Goal: Task Accomplishment & Management: Complete application form

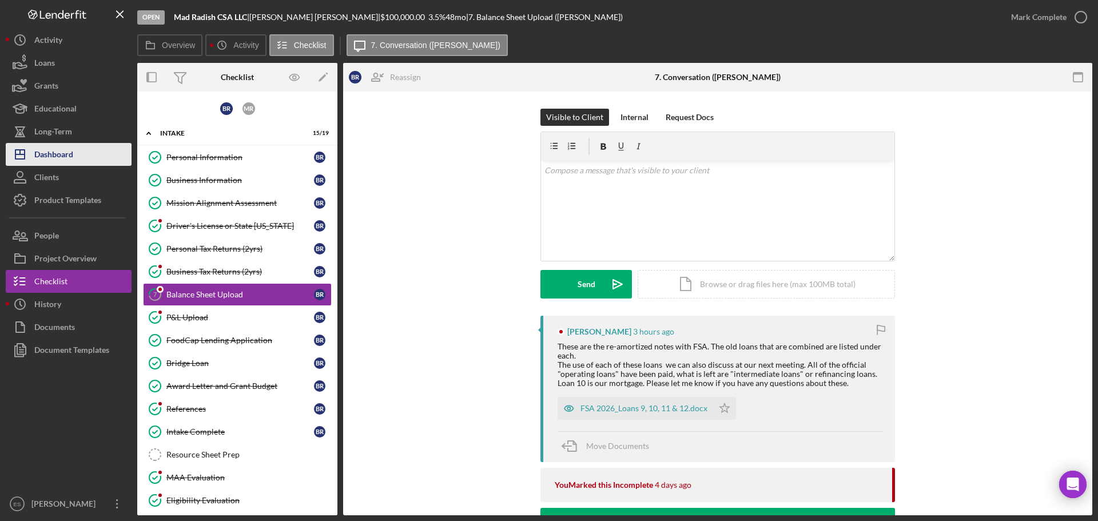
click at [82, 148] on button "Icon/Dashboard Dashboard" at bounding box center [69, 154] width 126 height 23
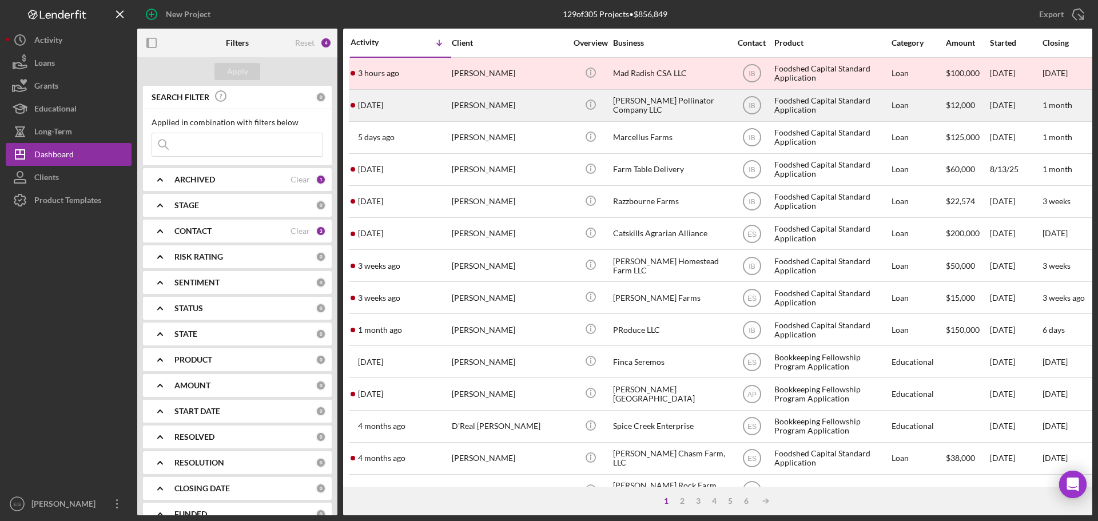
click at [497, 101] on div "[PERSON_NAME]" at bounding box center [509, 105] width 114 height 30
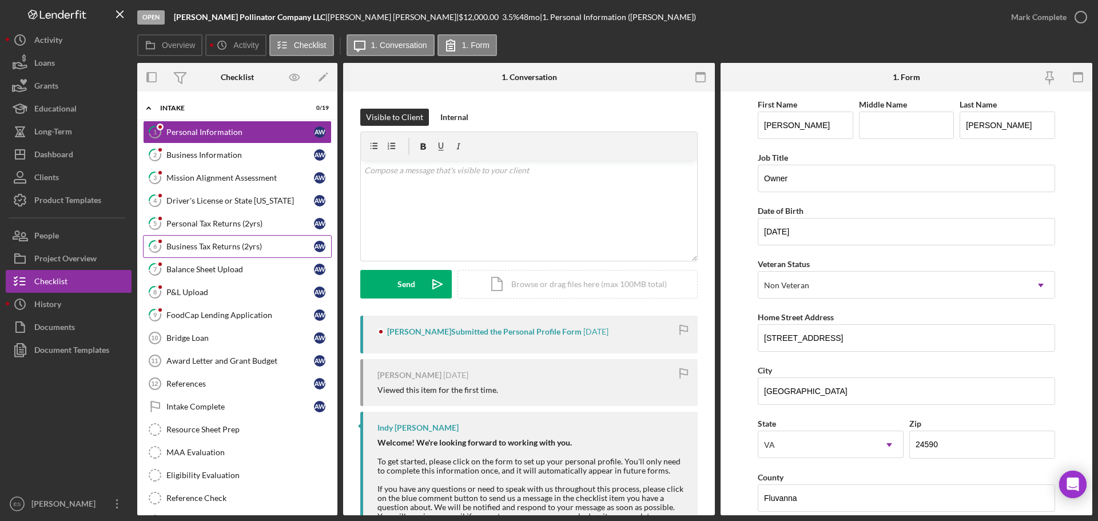
click at [216, 241] on link "6 Business Tax Returns (2yrs) A W" at bounding box center [237, 246] width 189 height 23
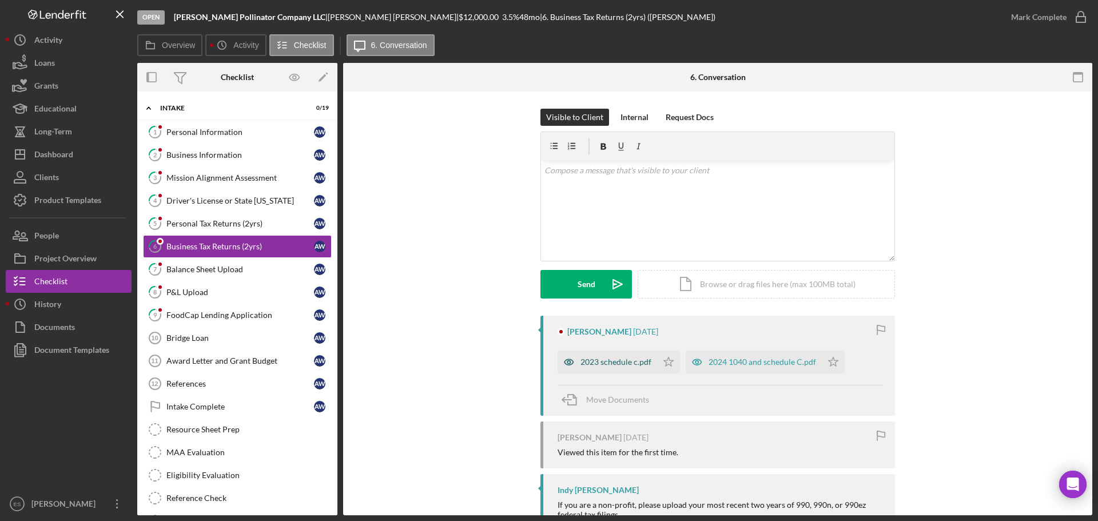
click at [625, 366] on div "2023 schedule c.pdf" at bounding box center [616, 362] width 71 height 9
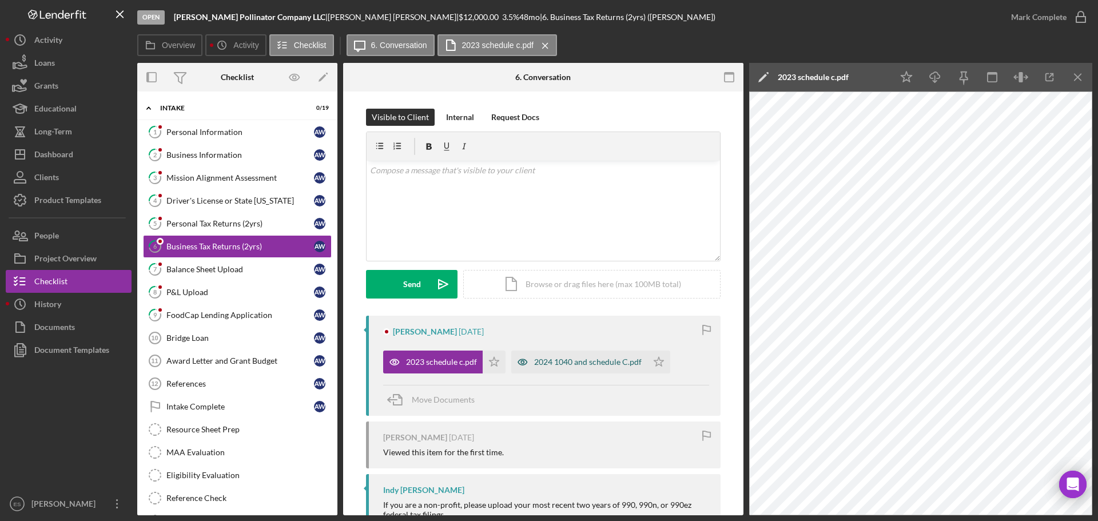
click at [558, 359] on div "2024 1040 and schedule C.pdf" at bounding box center [588, 362] width 108 height 9
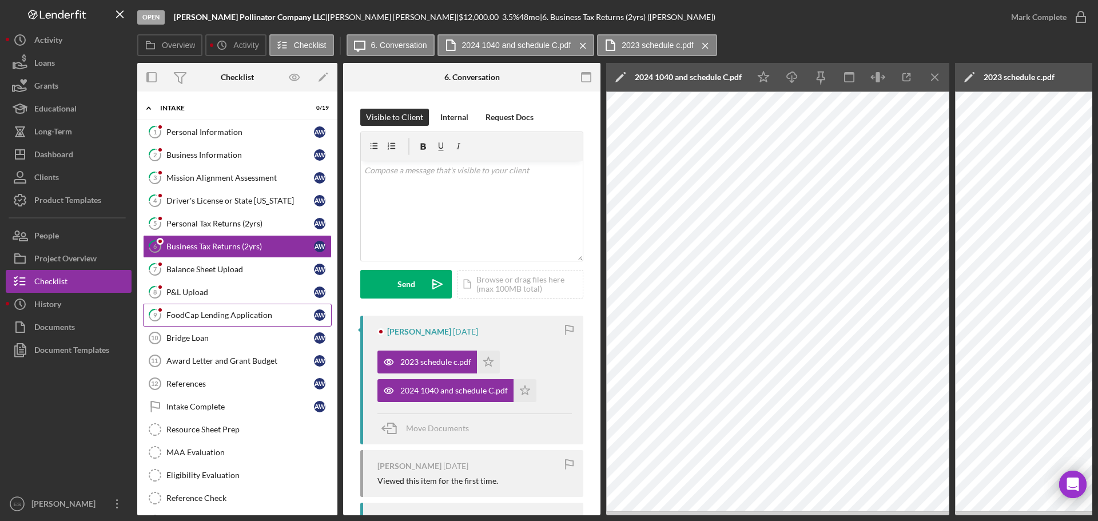
click at [236, 313] on div "FoodCap Lending Application" at bounding box center [240, 315] width 148 height 9
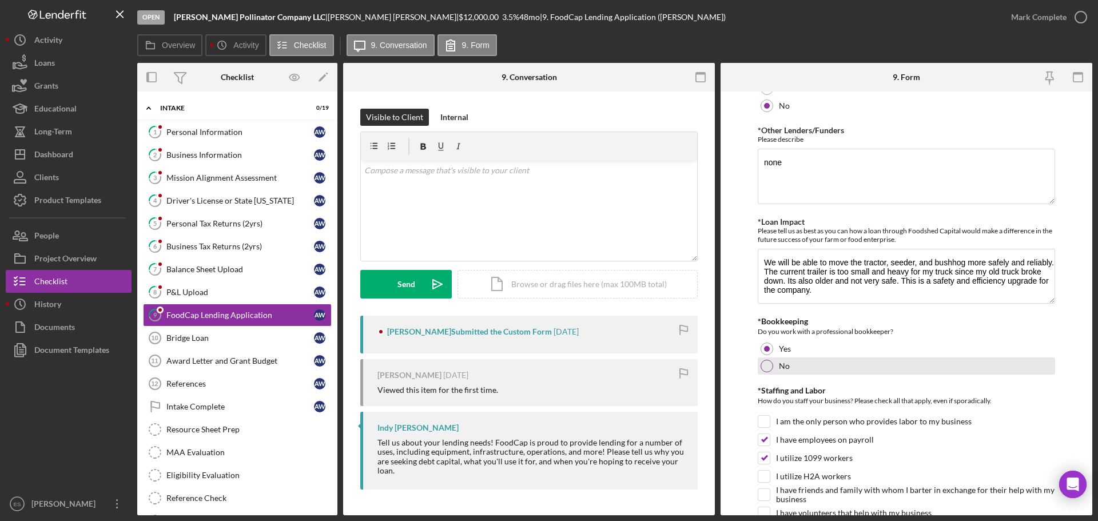
scroll to position [743, 0]
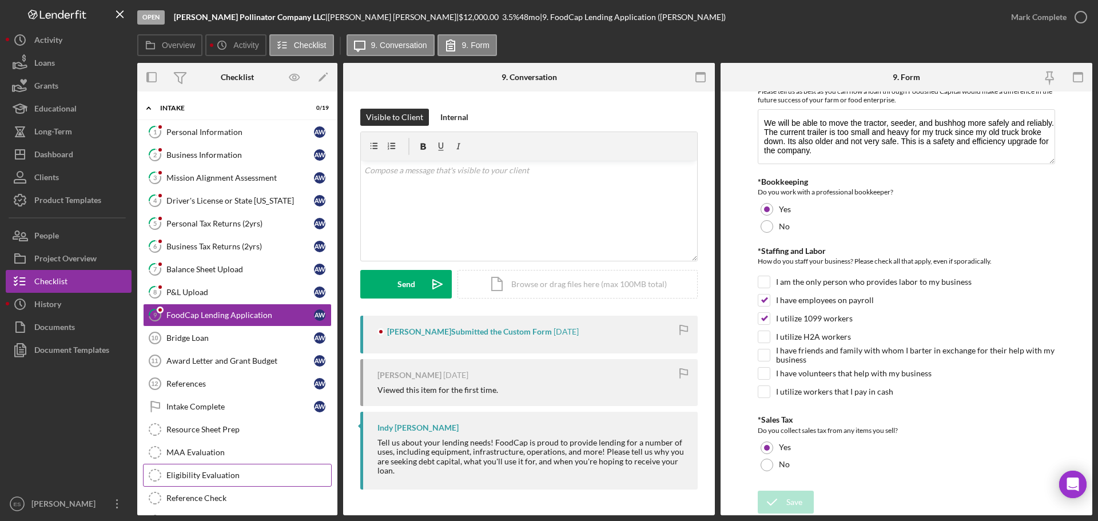
click at [197, 477] on div "Eligibility Evaluation" at bounding box center [248, 475] width 165 height 9
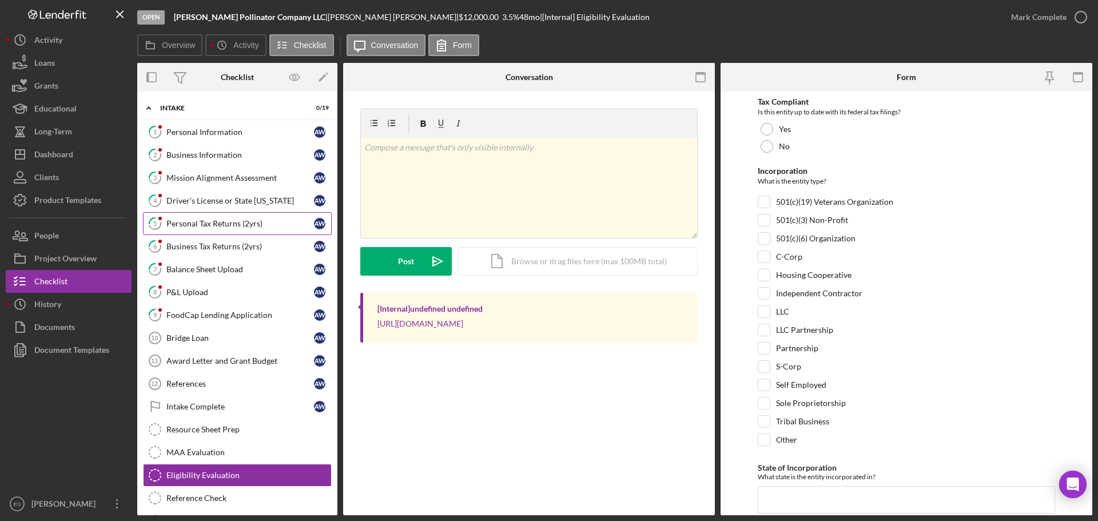
drag, startPoint x: 190, startPoint y: 241, endPoint x: 199, endPoint y: 223, distance: 20.5
click at [765, 128] on div at bounding box center [767, 129] width 13 height 13
click at [767, 316] on input "LLC" at bounding box center [764, 311] width 11 height 11
checkbox input "true"
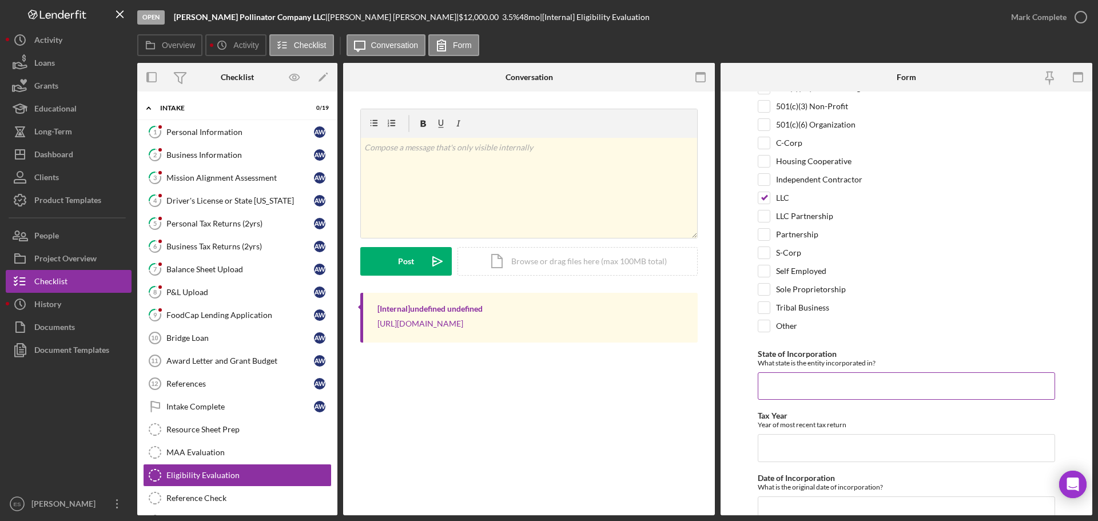
scroll to position [114, 0]
click at [829, 399] on input "State of Incorporation" at bounding box center [906, 385] width 297 height 27
type input "VA"
click at [824, 442] on input "Tax Year" at bounding box center [906, 447] width 297 height 27
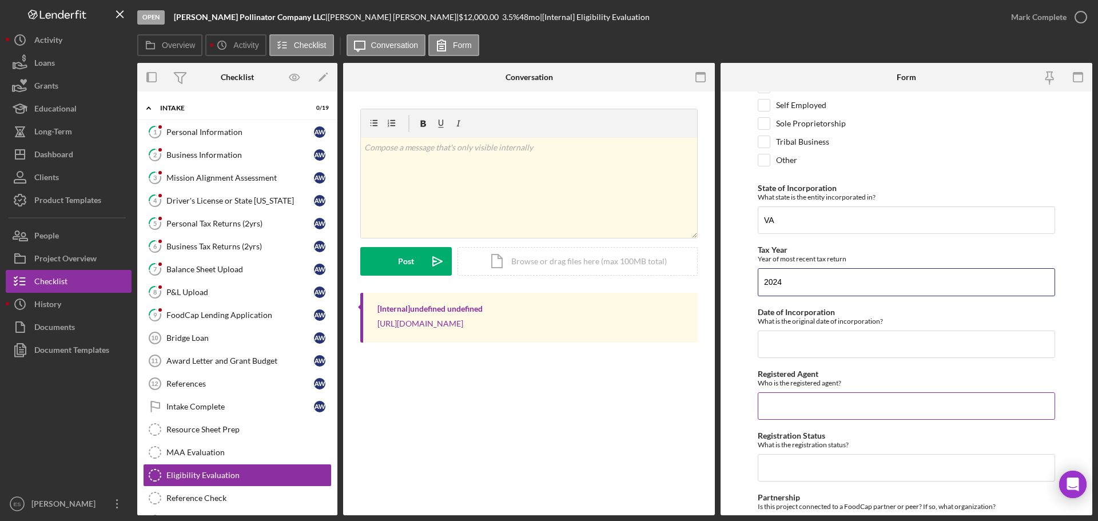
scroll to position [286, 0]
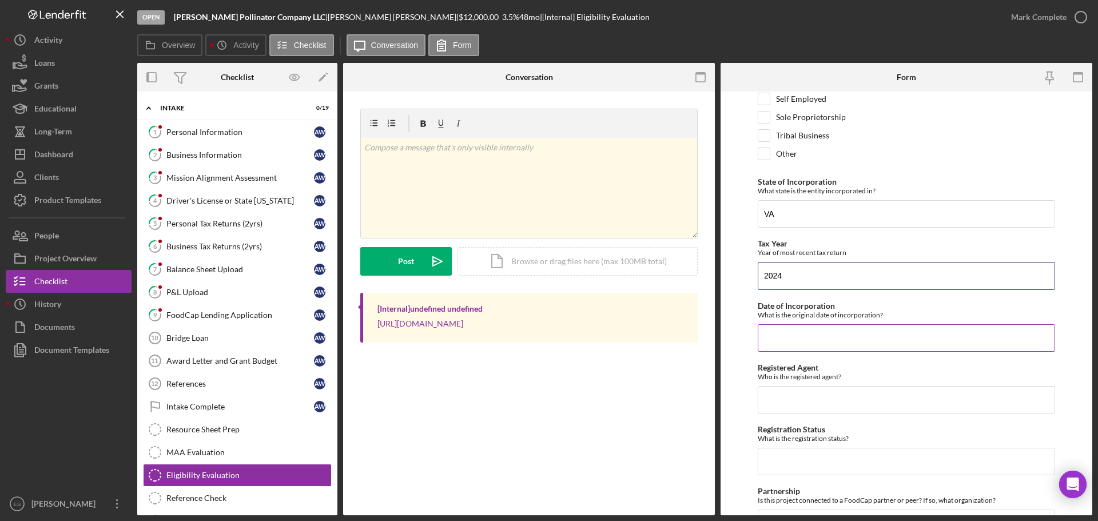
type input "2024"
click at [796, 336] on input "Date of Incorporation" at bounding box center [906, 337] width 297 height 27
type input "08/16/2019"
click at [787, 405] on input "Registered Agent" at bounding box center [906, 399] width 297 height 27
type input "[PERSON_NAME]"
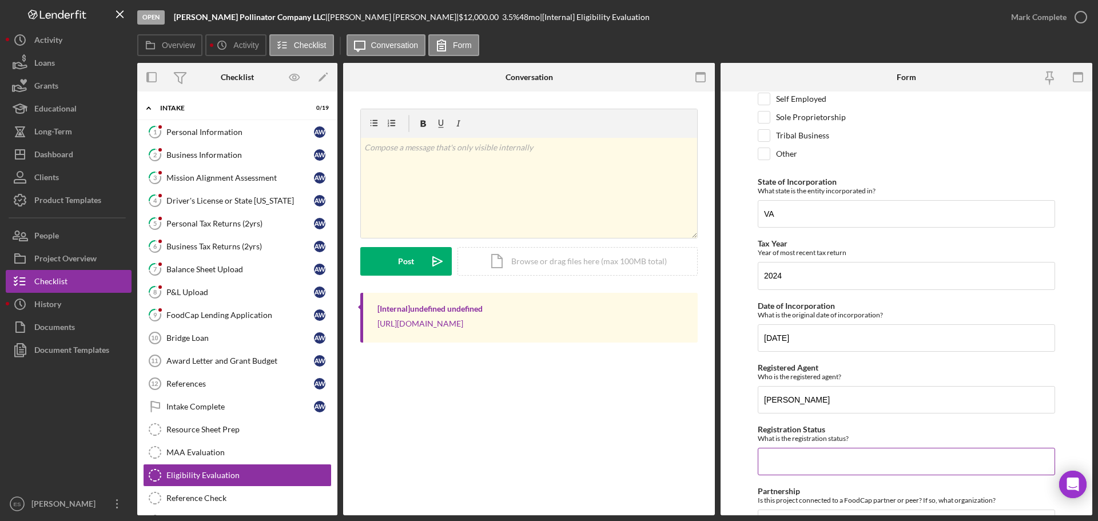
click at [779, 454] on input "Registration Status" at bounding box center [906, 461] width 297 height 27
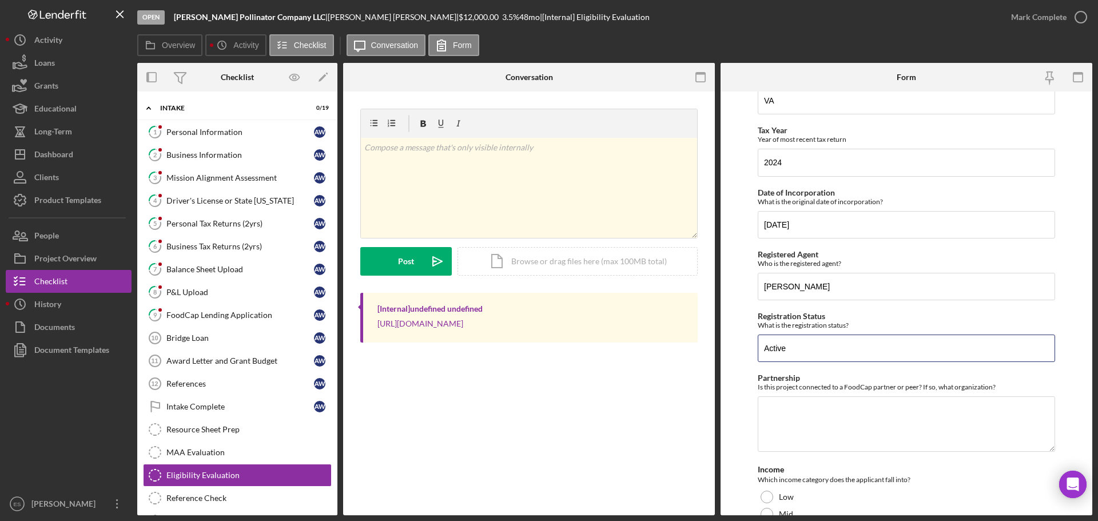
scroll to position [400, 0]
type input "Active"
click at [803, 406] on textarea "Partnership" at bounding box center [906, 422] width 297 height 55
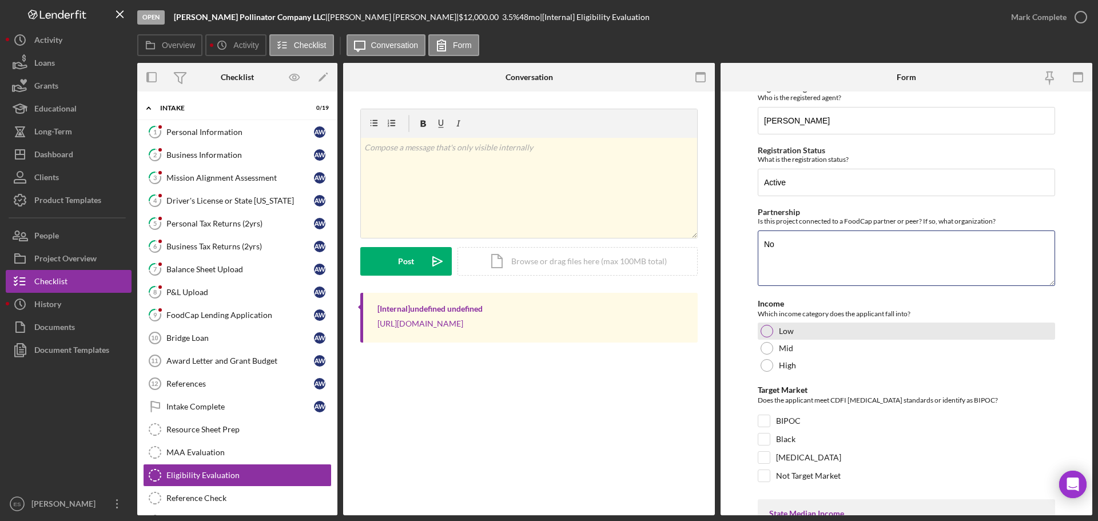
scroll to position [572, 0]
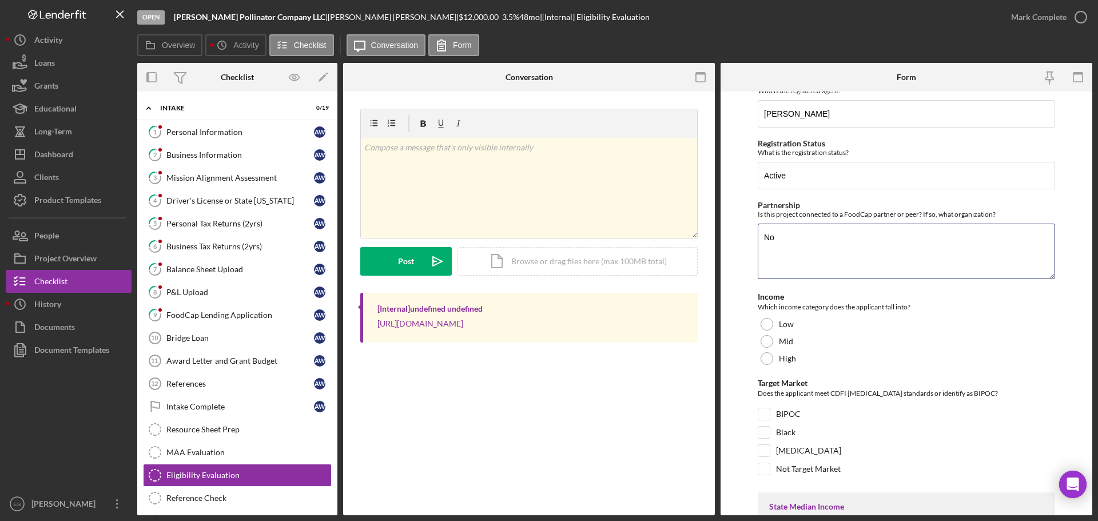
type textarea "No"
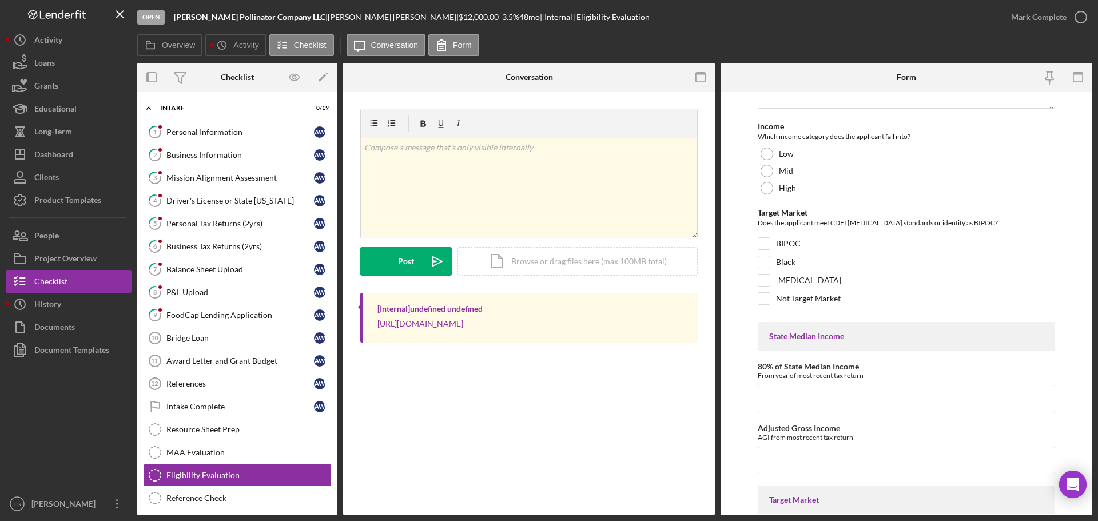
scroll to position [801, 0]
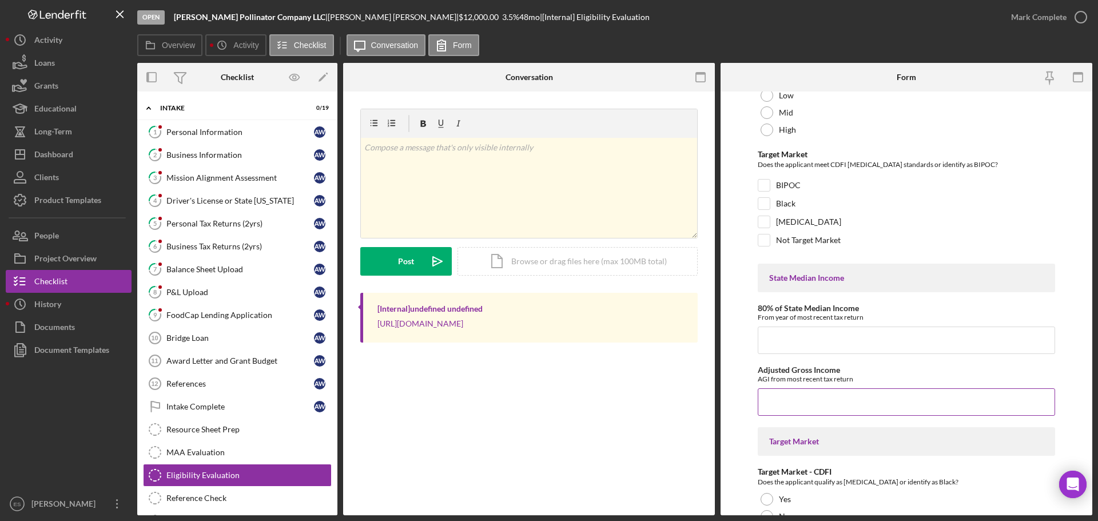
click at [795, 410] on input "Adjusted Gross Income" at bounding box center [906, 401] width 297 height 27
click at [798, 329] on input "80% of State Median Income" at bounding box center [906, 340] width 297 height 27
paste input "$81,900"
type input "$81,900"
click at [790, 400] on input "Adjusted Gross Income" at bounding box center [906, 401] width 297 height 27
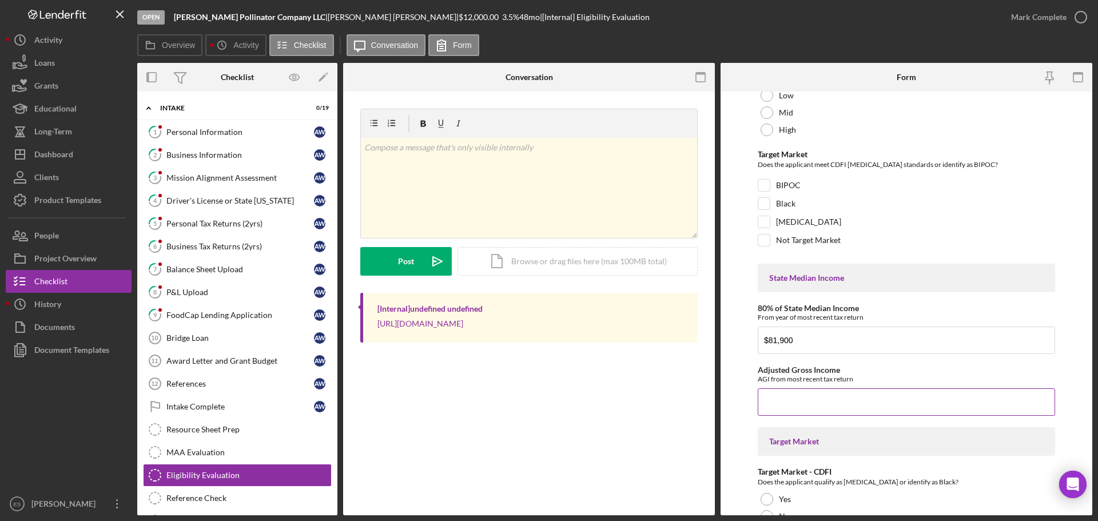
paste input "$96,230"
type input "$96,230"
click at [769, 239] on input "Not Target Market" at bounding box center [764, 240] width 11 height 11
checkbox input "true"
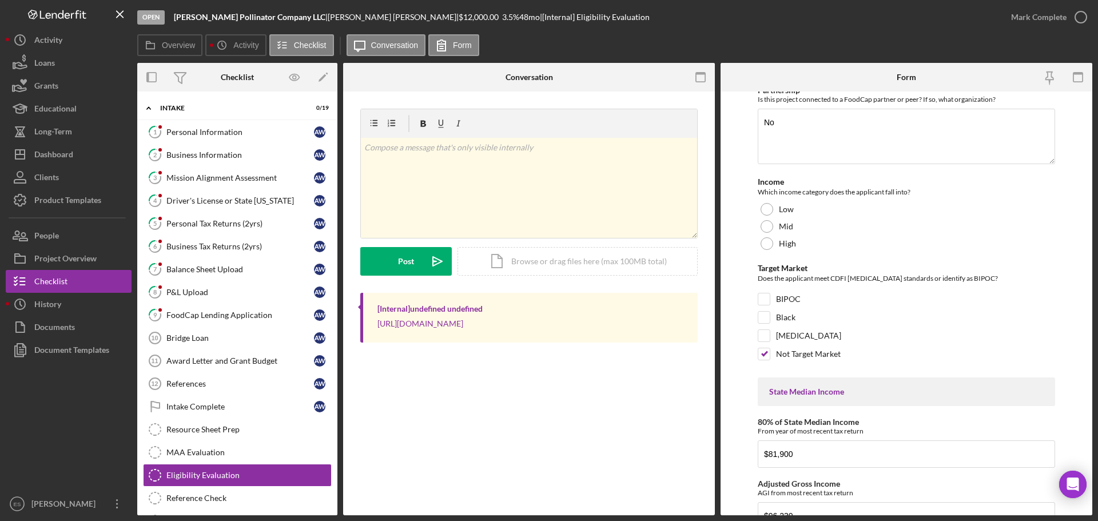
scroll to position [686, 0]
click at [767, 229] on div at bounding box center [767, 227] width 13 height 13
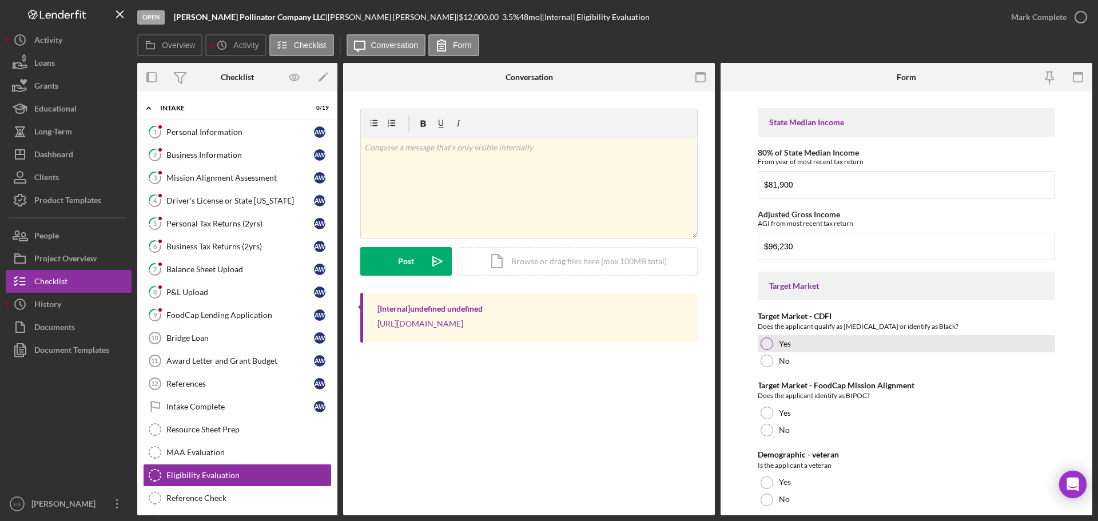
scroll to position [972, 0]
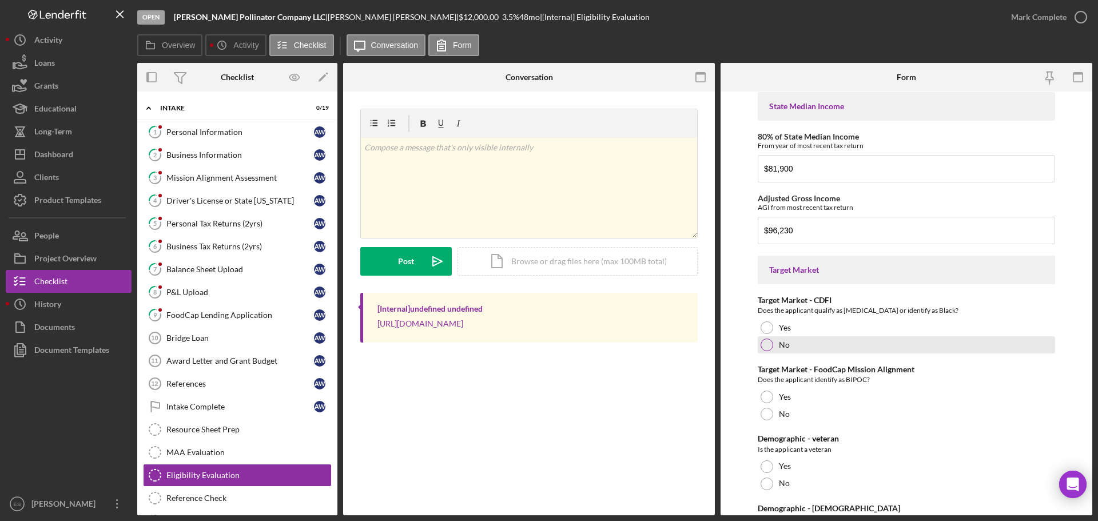
click at [763, 344] on div at bounding box center [767, 345] width 13 height 13
click at [763, 422] on div "No" at bounding box center [906, 414] width 297 height 17
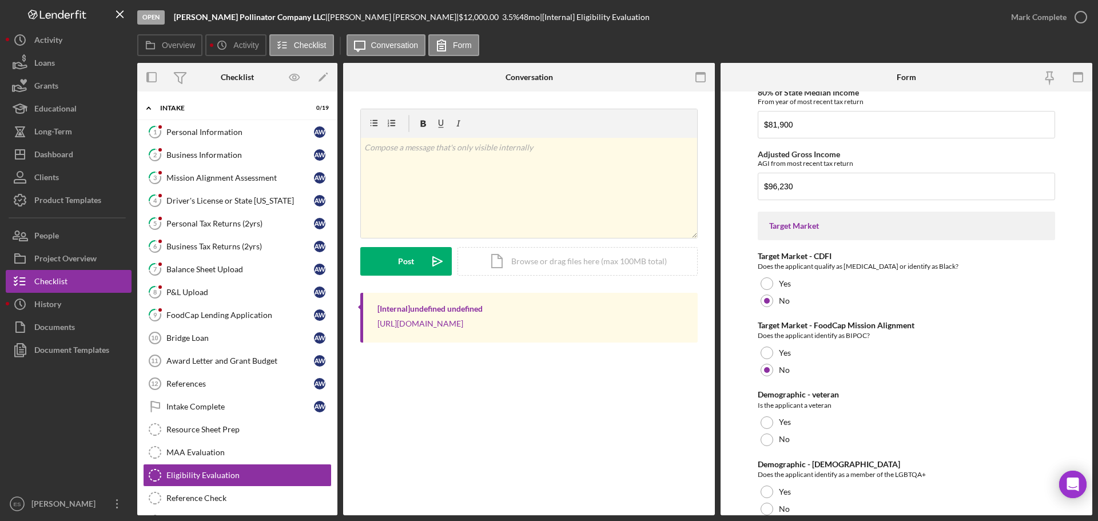
scroll to position [1087, 0]
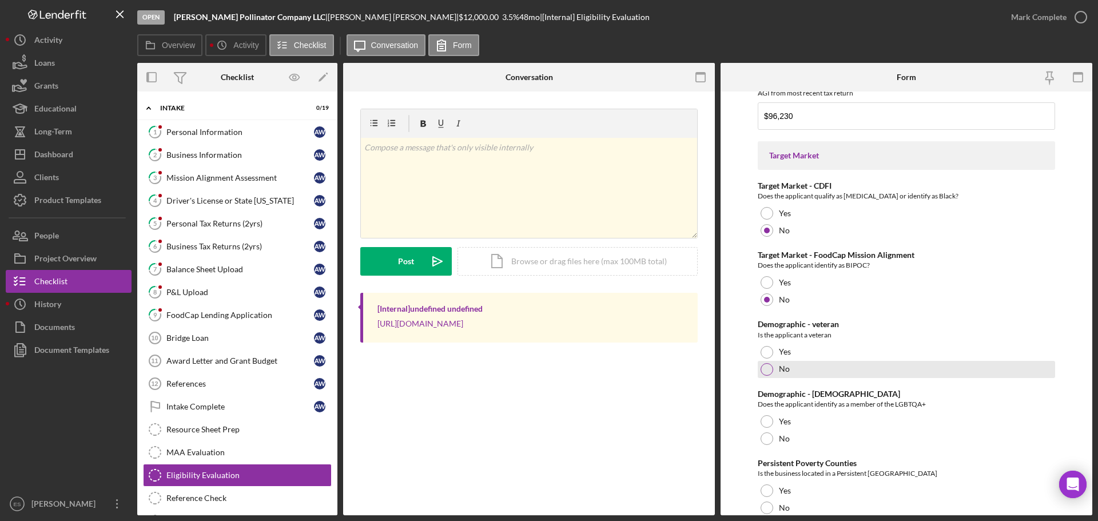
click at [765, 372] on div at bounding box center [767, 369] width 13 height 13
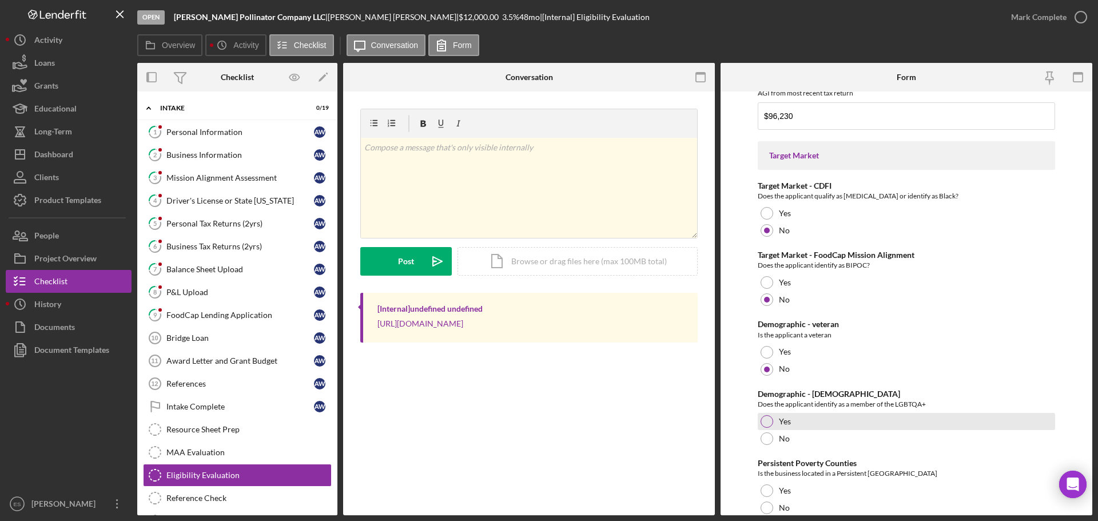
click at [768, 423] on div at bounding box center [767, 421] width 13 height 13
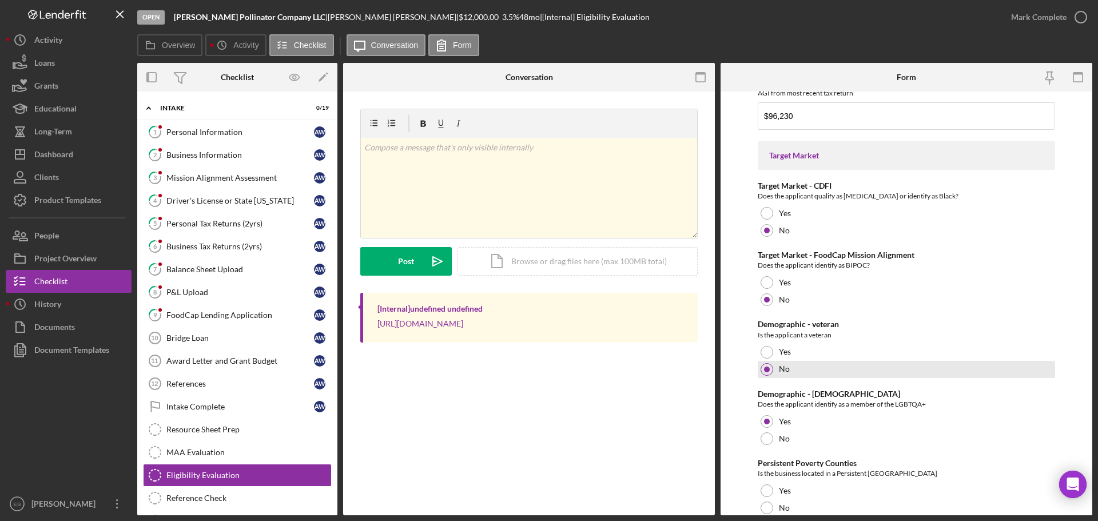
scroll to position [1130, 0]
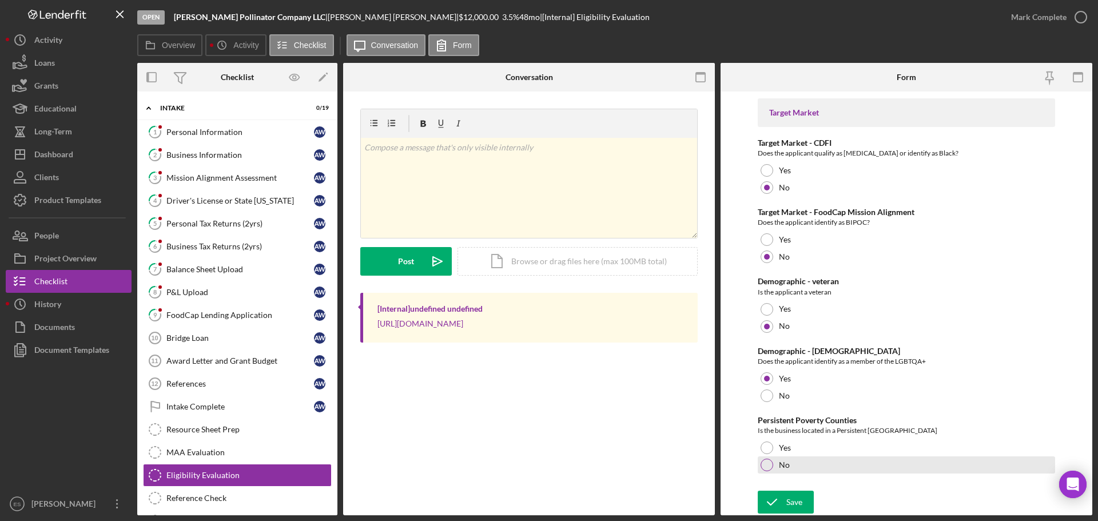
click at [767, 465] on div at bounding box center [767, 465] width 13 height 13
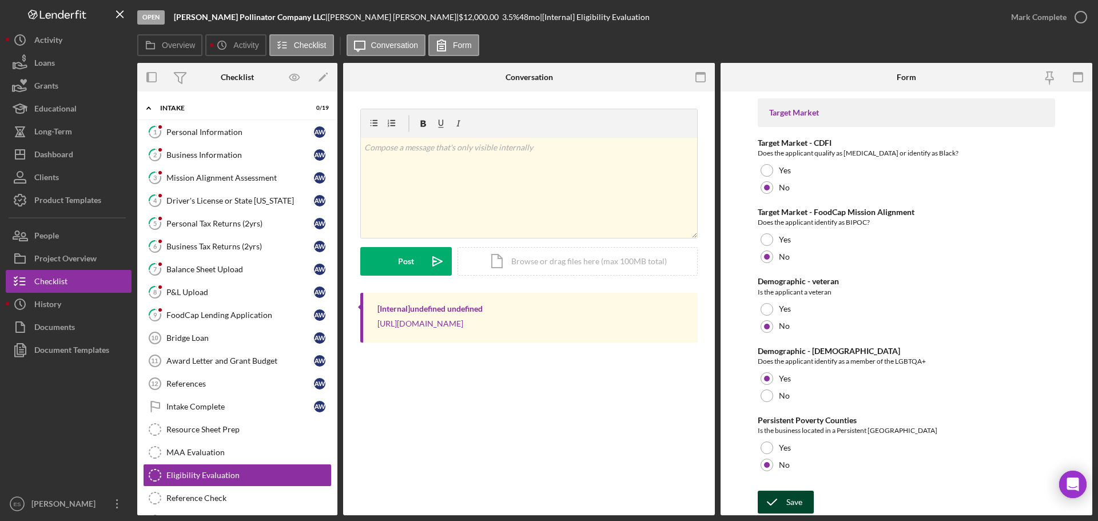
click at [781, 506] on icon "submit" at bounding box center [772, 502] width 29 height 29
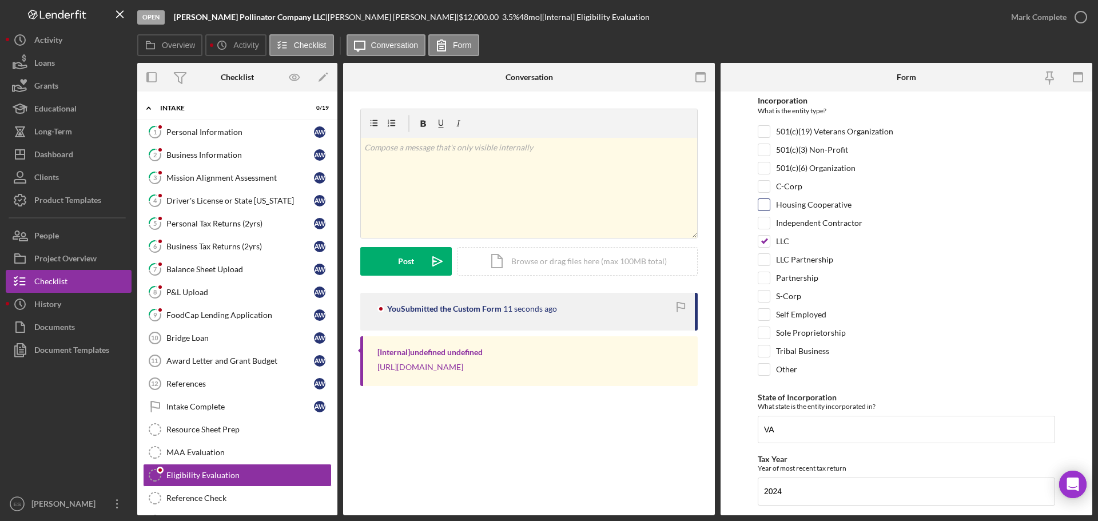
scroll to position [0, 0]
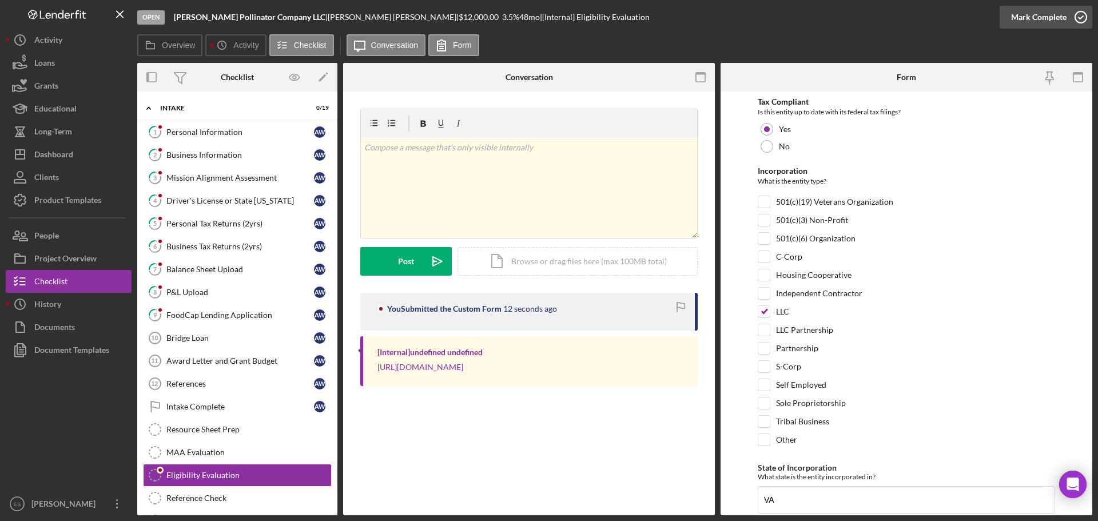
click at [1035, 21] on div "Mark Complete" at bounding box center [1038, 17] width 55 height 23
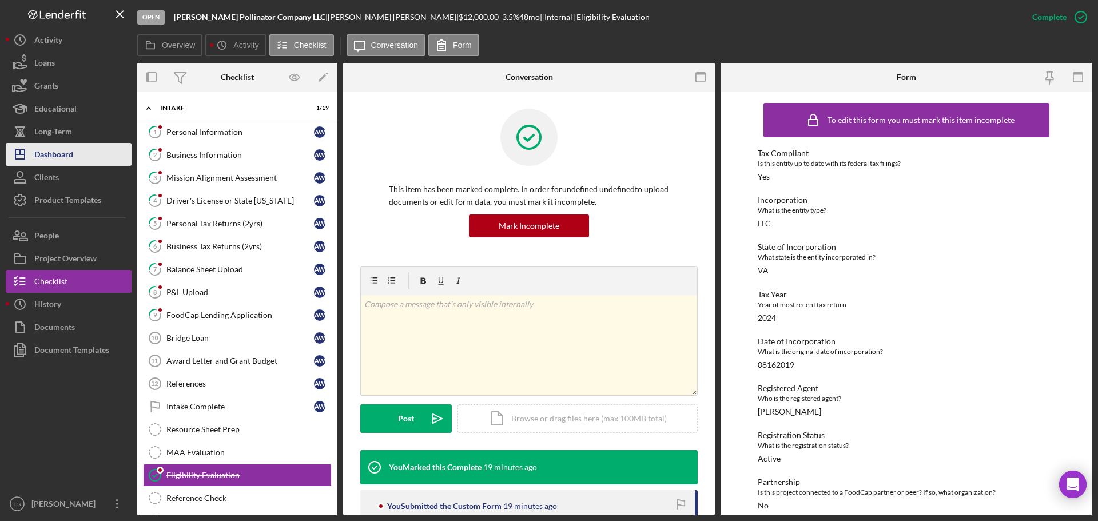
click at [72, 158] on div "Dashboard" at bounding box center [53, 156] width 39 height 26
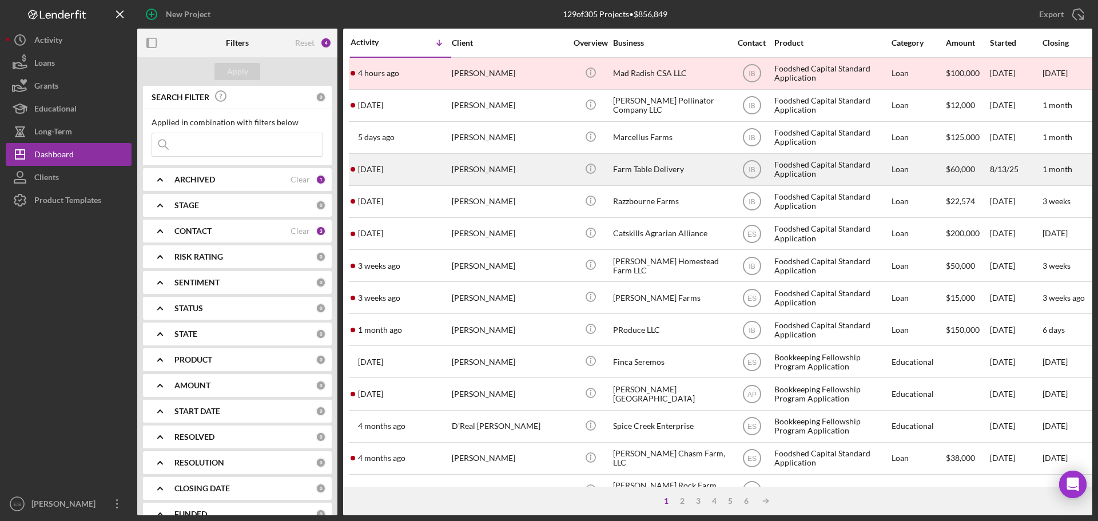
click at [525, 172] on div "[PERSON_NAME]" at bounding box center [509, 169] width 114 height 30
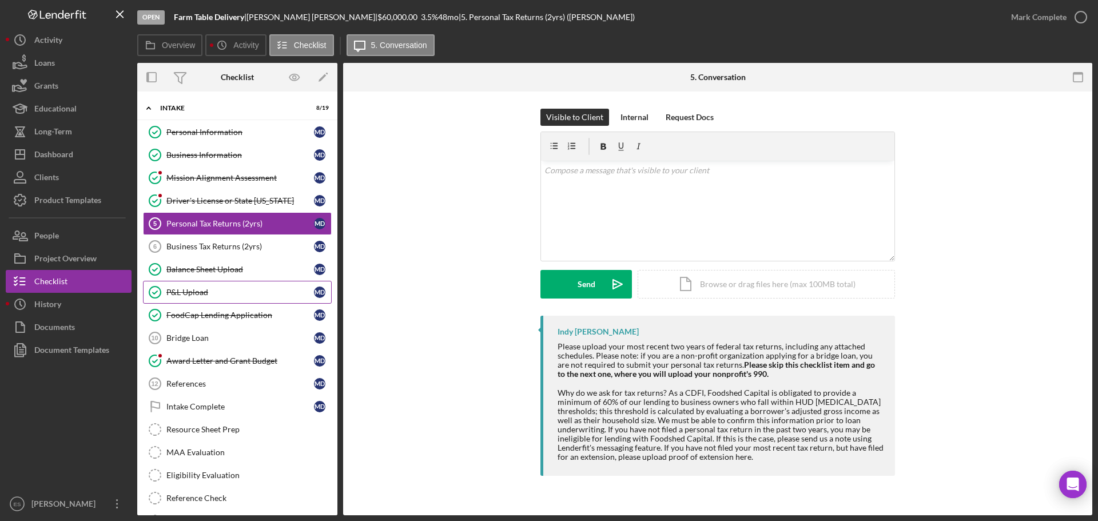
click at [220, 291] on div "P&L Upload" at bounding box center [240, 292] width 148 height 9
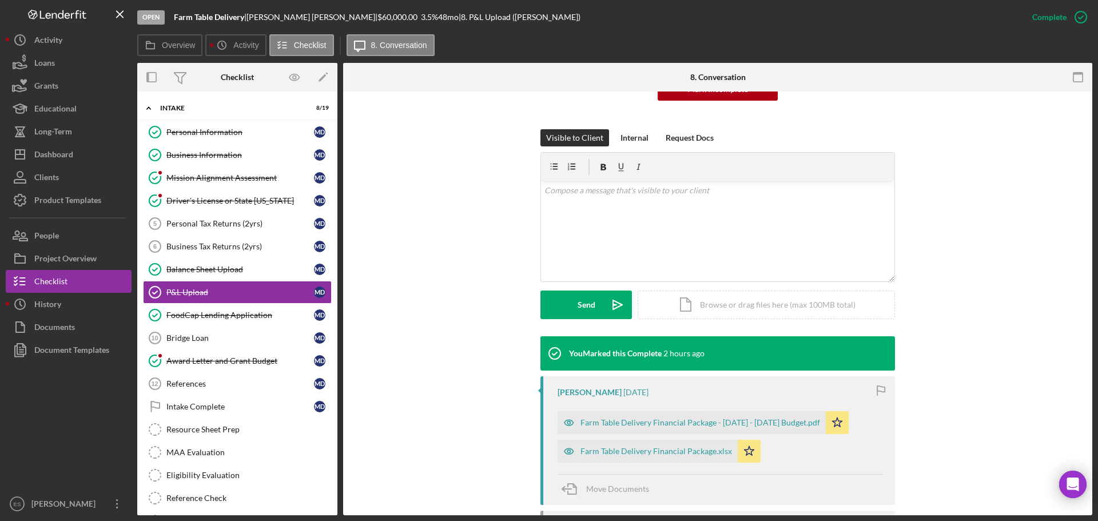
scroll to position [229, 0]
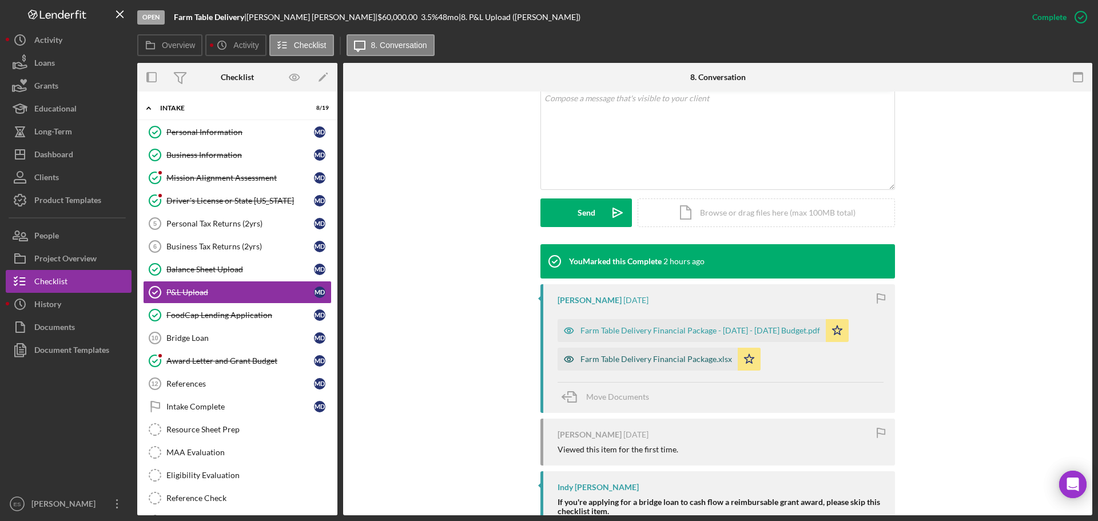
click at [646, 356] on div "Farm Table Delivery Financial Package.xlsx" at bounding box center [657, 359] width 152 height 9
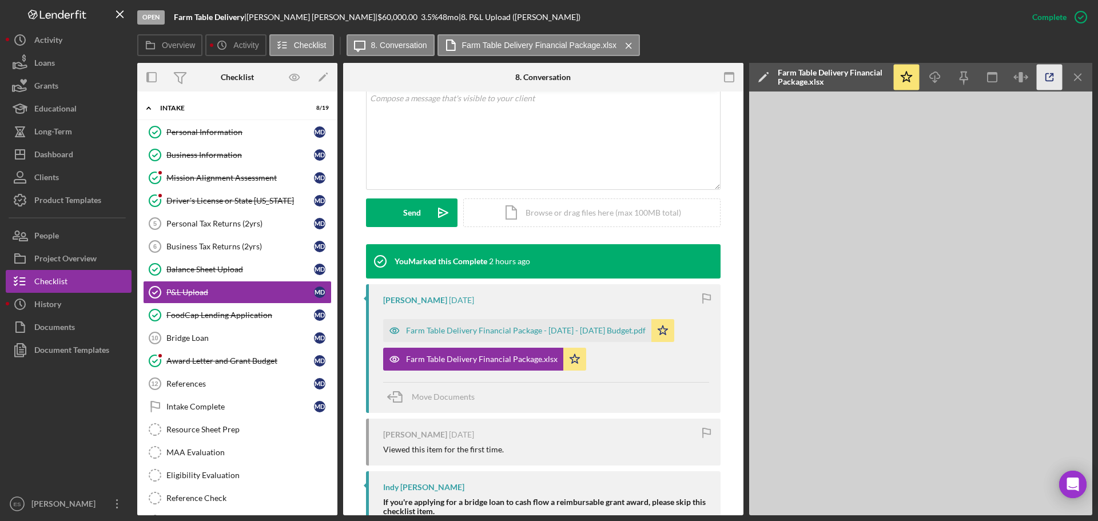
click at [1047, 77] on icon "button" at bounding box center [1050, 78] width 26 height 26
click at [265, 304] on link "FoodCap Lending Application FoodCap Lending Application M D" at bounding box center [237, 315] width 189 height 23
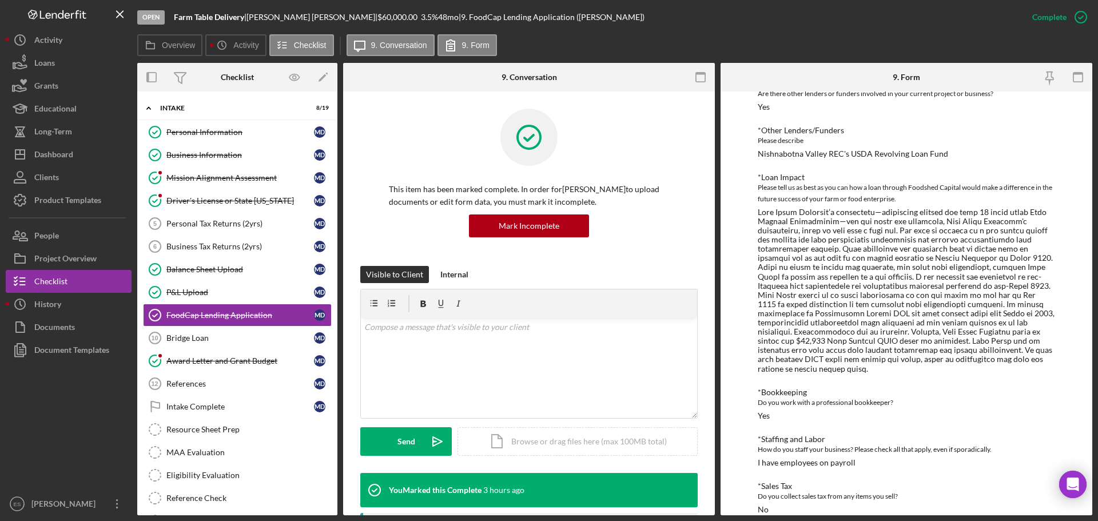
scroll to position [503, 0]
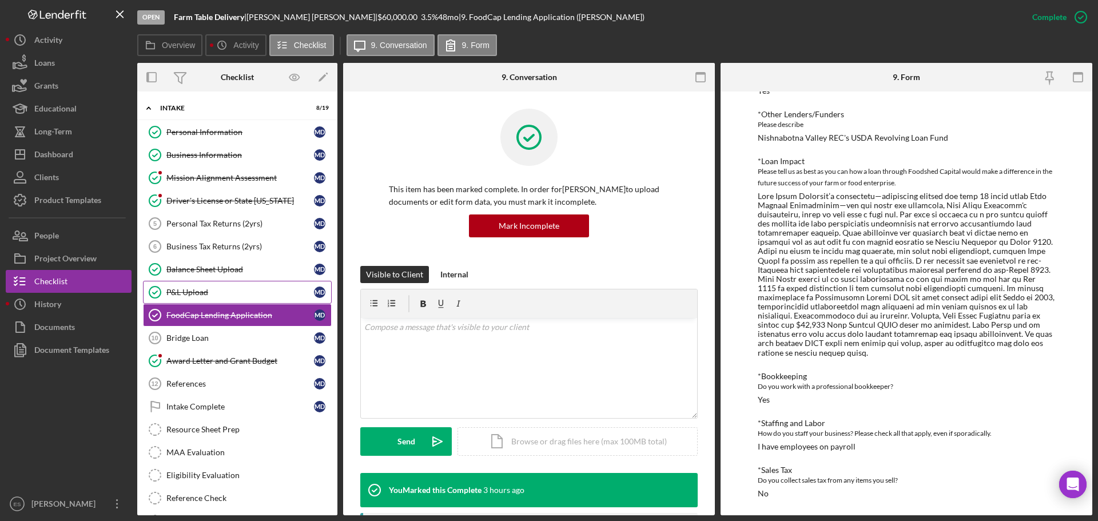
click at [252, 296] on div "P&L Upload" at bounding box center [240, 292] width 148 height 9
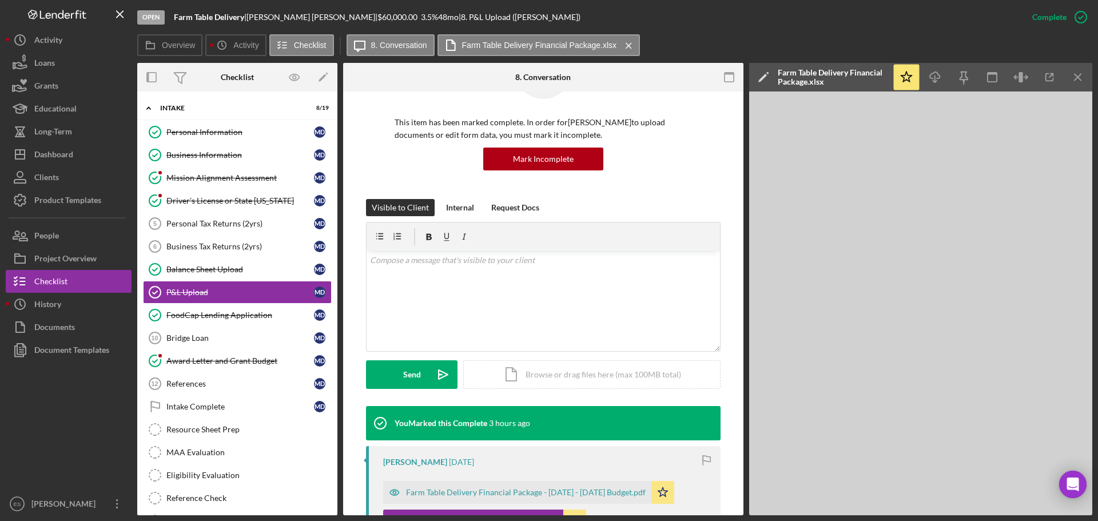
scroll to position [229, 0]
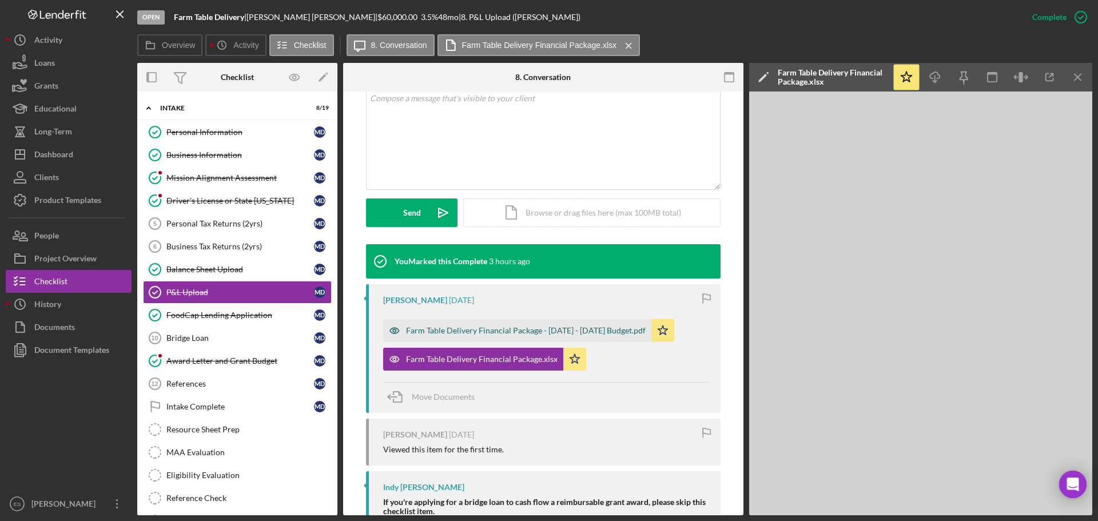
click at [517, 331] on div "Farm Table Delivery Financial Package - 2025 - 2027 Budget.pdf" at bounding box center [526, 330] width 240 height 9
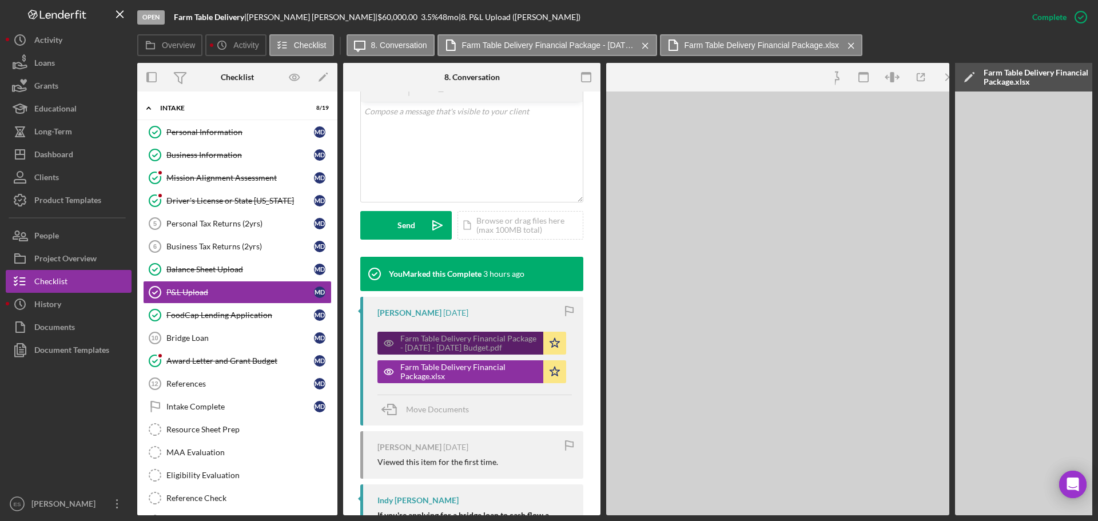
scroll to position [242, 0]
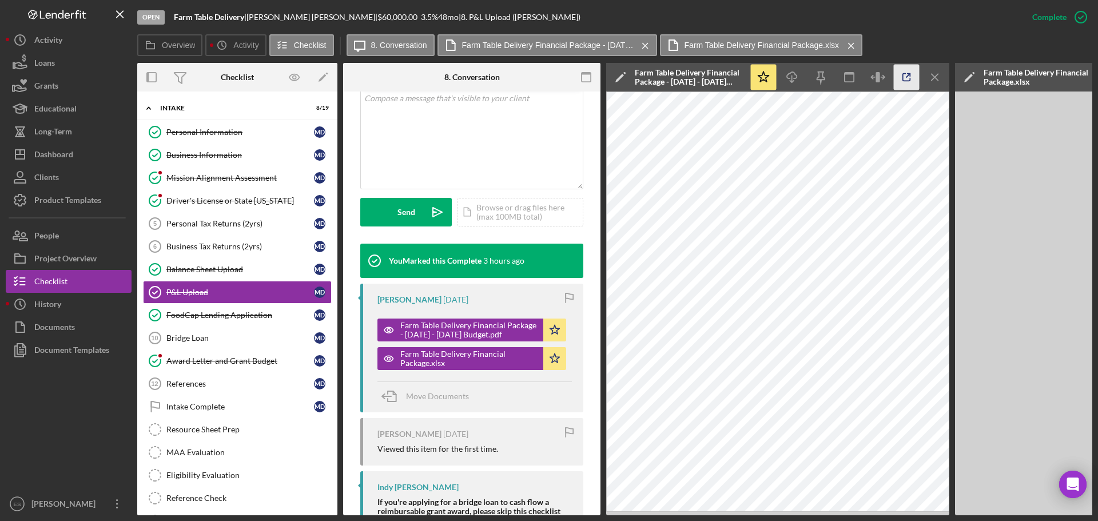
click at [903, 76] on icon "button" at bounding box center [906, 77] width 7 height 7
click at [273, 358] on div "Award Letter and Grant Budget" at bounding box center [240, 360] width 148 height 9
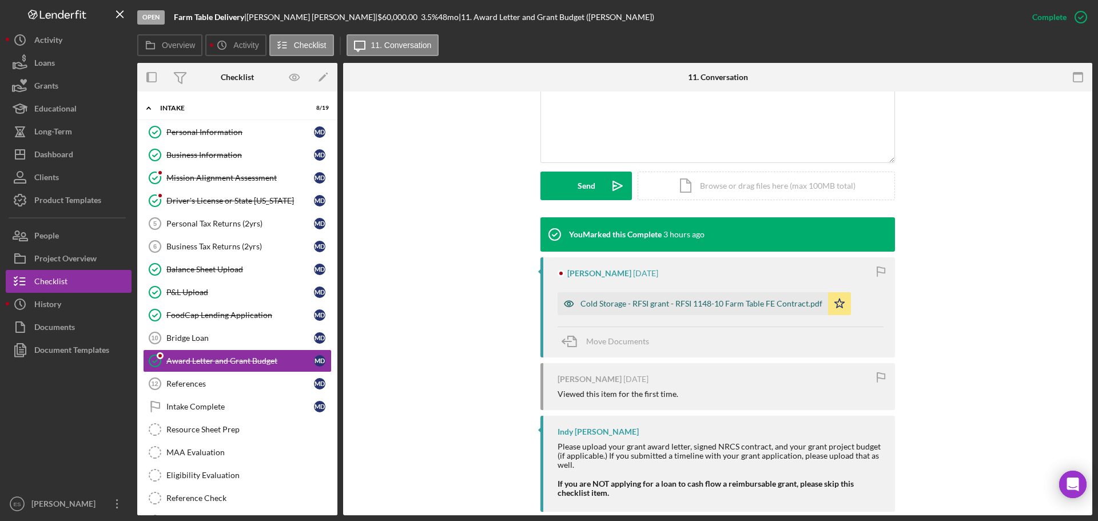
scroll to position [266, 0]
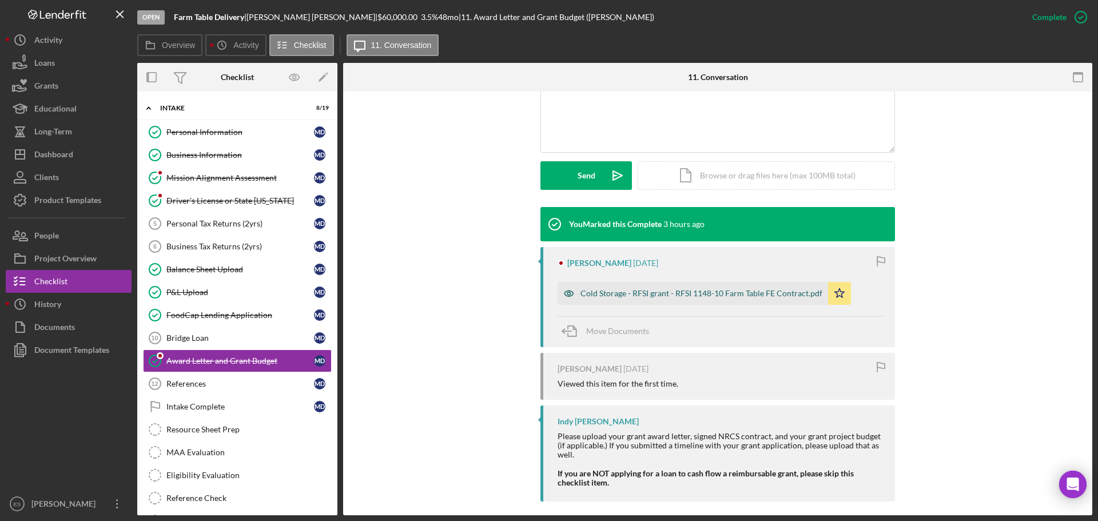
click at [638, 293] on div "Cold Storage - RFSI grant - RFSI 1148-10 Farm Table FE Contract.pdf" at bounding box center [702, 293] width 242 height 9
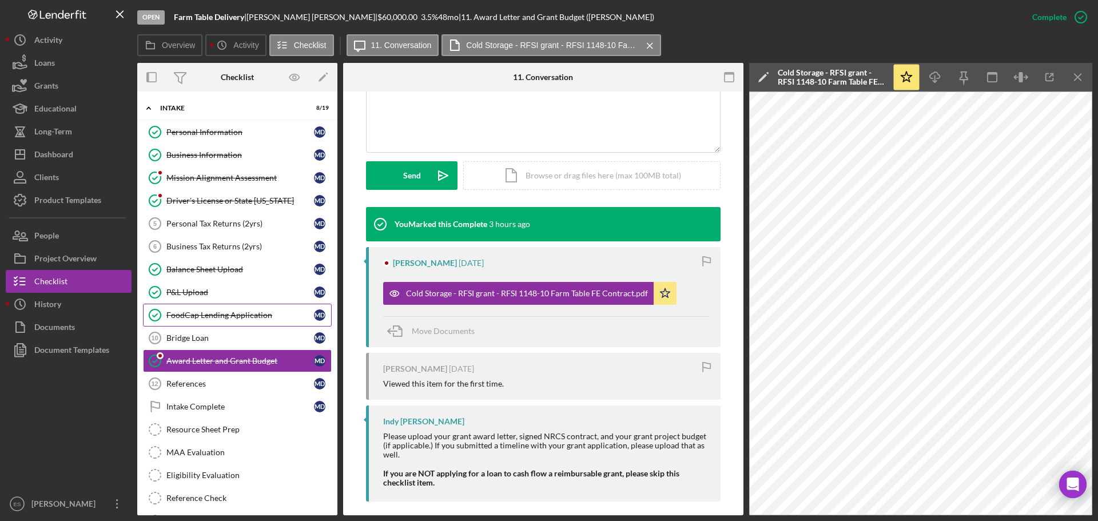
drag, startPoint x: 262, startPoint y: 310, endPoint x: 254, endPoint y: 311, distance: 8.0
click at [263, 311] on div "FoodCap Lending Application" at bounding box center [240, 315] width 148 height 9
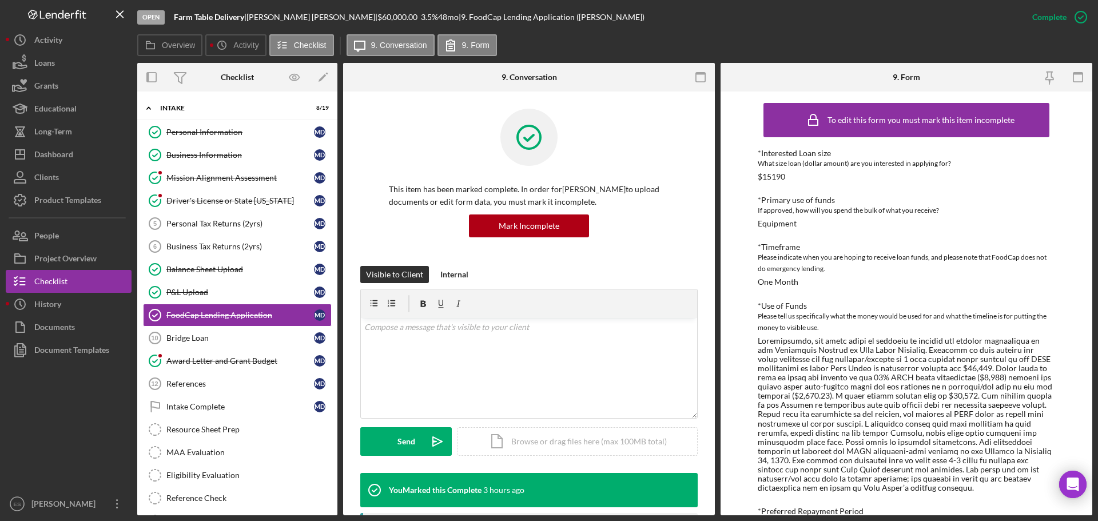
scroll to position [286, 0]
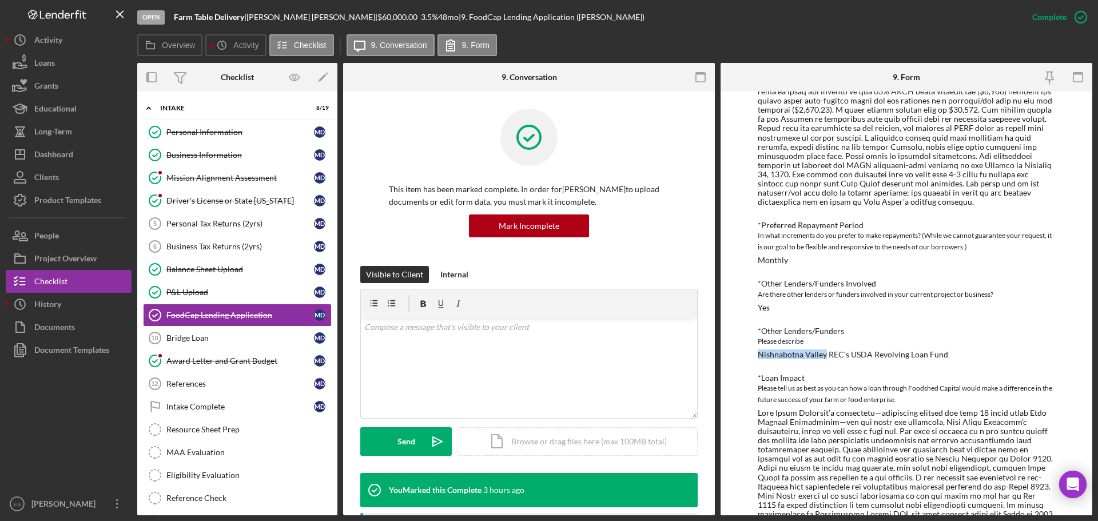
drag, startPoint x: 758, startPoint y: 355, endPoint x: 822, endPoint y: 355, distance: 64.1
click at [825, 357] on div "Nishnabotna Valley REC's USDA Revolving Loan Fund" at bounding box center [853, 354] width 190 height 9
copy div "Nishnabotna Valley"
drag, startPoint x: 229, startPoint y: 362, endPoint x: 222, endPoint y: 358, distance: 8.3
click at [229, 362] on div "Award Letter and Grant Budget" at bounding box center [240, 360] width 148 height 9
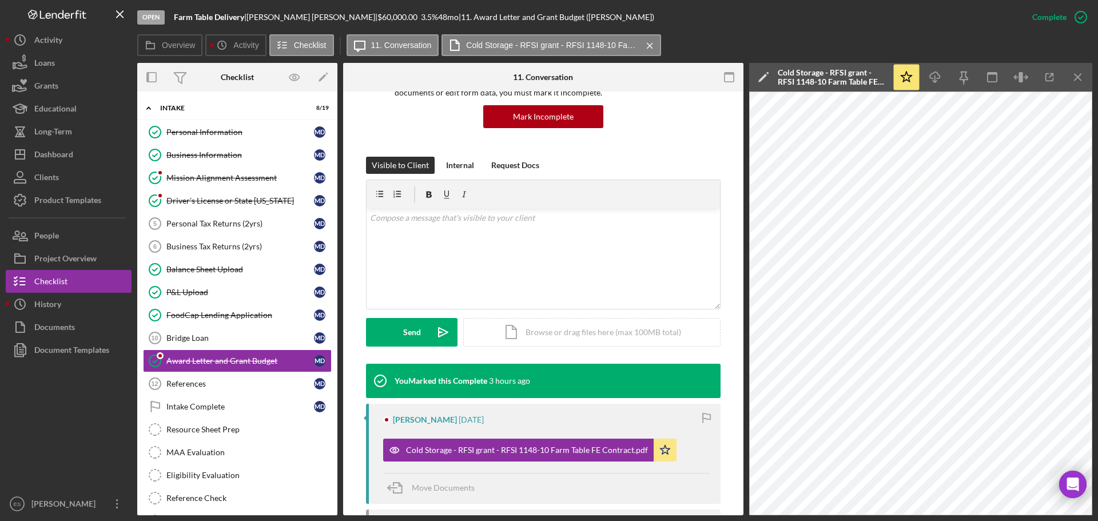
scroll to position [172, 0]
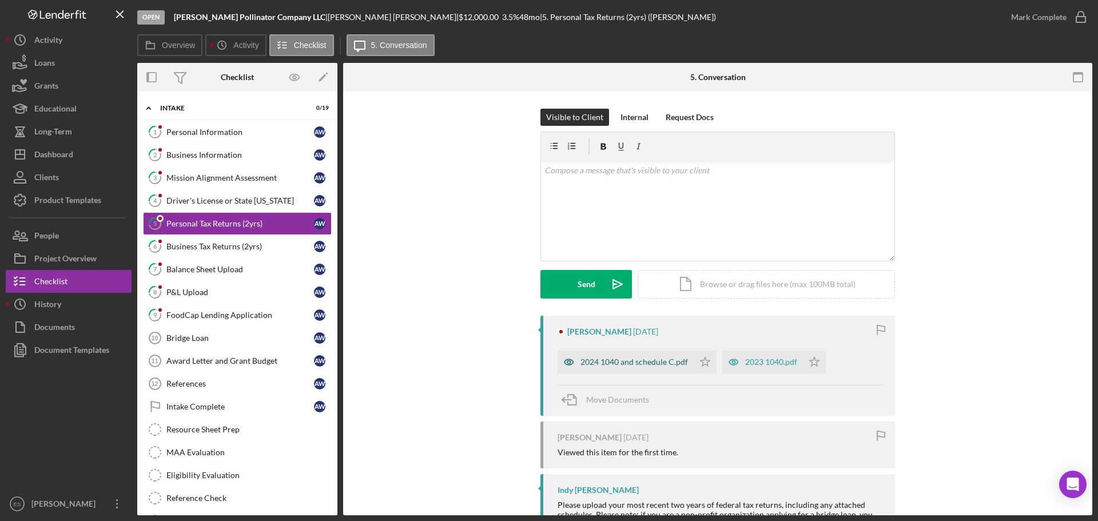
click at [673, 365] on div "2024 1040 and schedule C.pdf" at bounding box center [635, 362] width 108 height 9
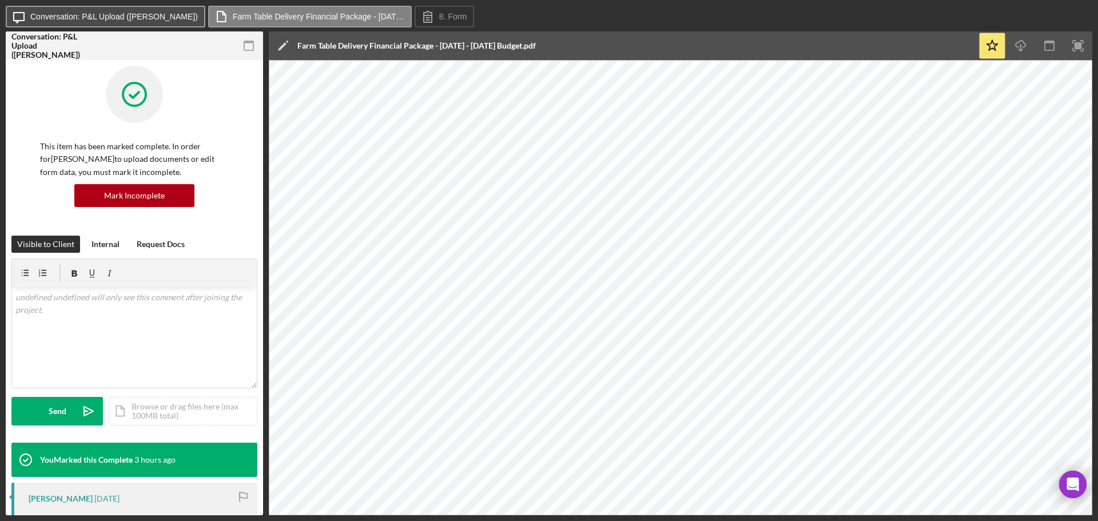
click at [132, 17] on label "Conversation: P&L Upload (Michelle D.)" at bounding box center [114, 16] width 168 height 9
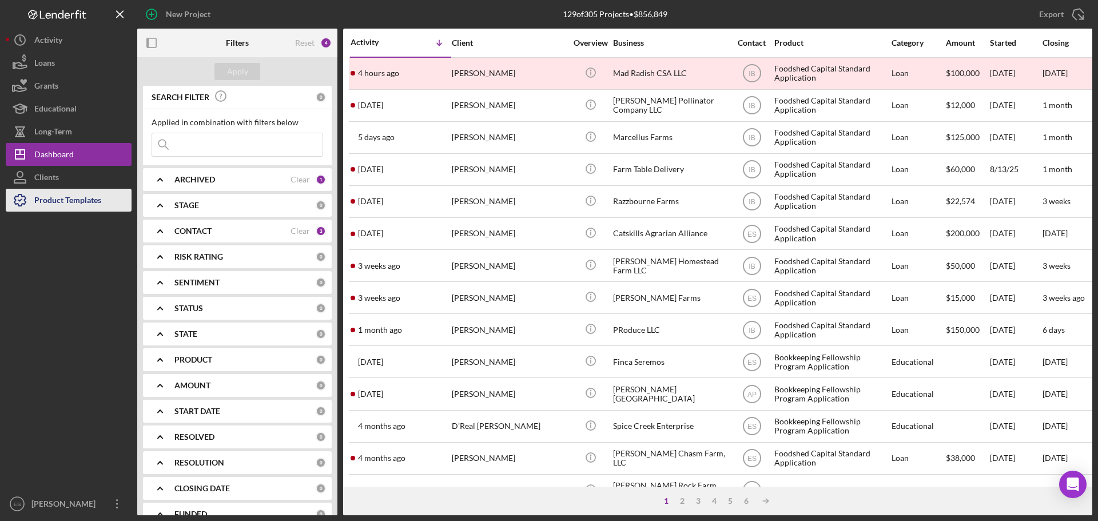
click at [84, 198] on div "Product Templates" at bounding box center [67, 202] width 67 height 26
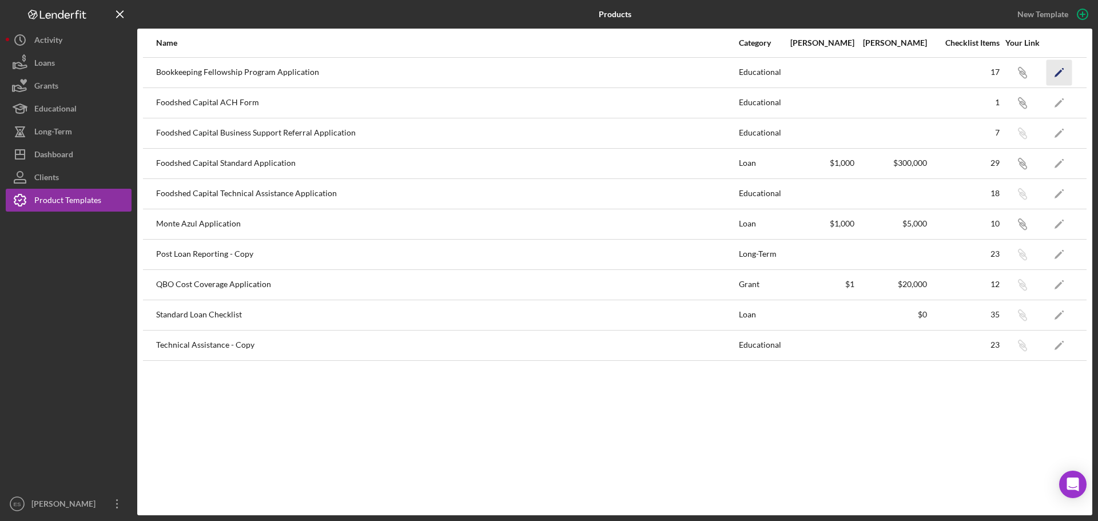
click at [1058, 73] on polygon "button" at bounding box center [1059, 73] width 8 height 8
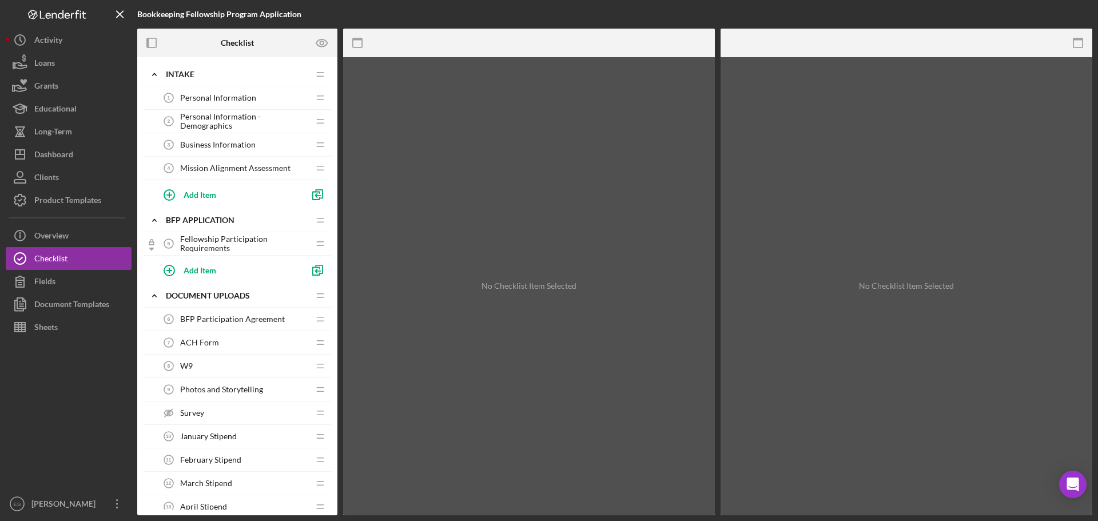
click at [220, 240] on span "Fellowship Participation Requirements" at bounding box center [244, 244] width 129 height 18
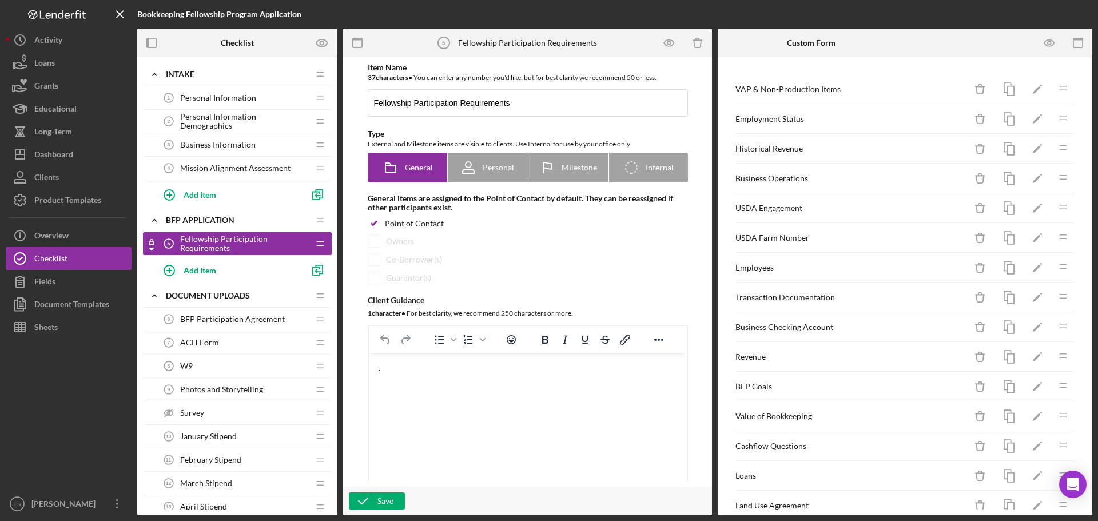
click at [226, 165] on span "Mission Alignment Assessment" at bounding box center [235, 168] width 110 height 9
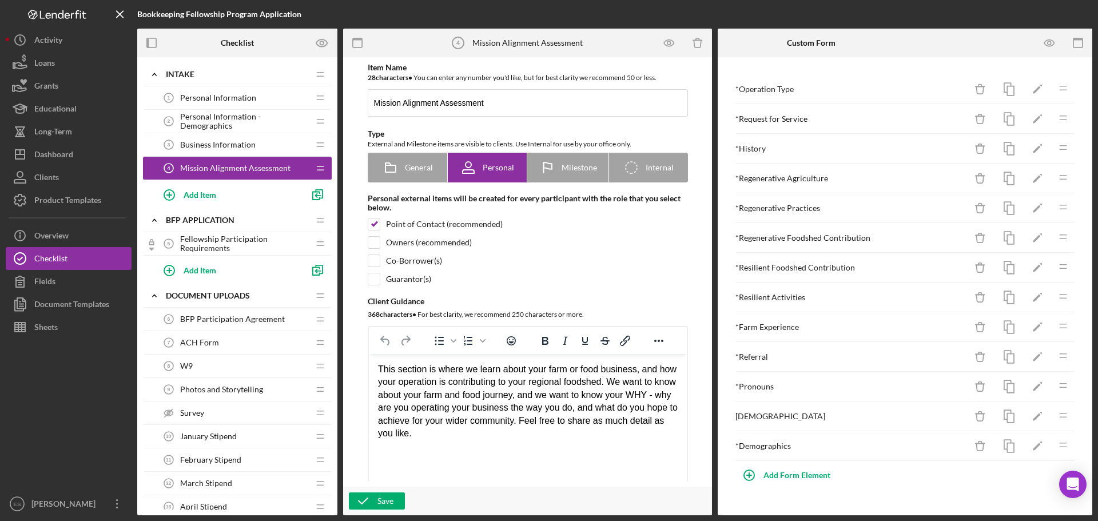
click at [240, 141] on span "Business Information" at bounding box center [218, 144] width 76 height 9
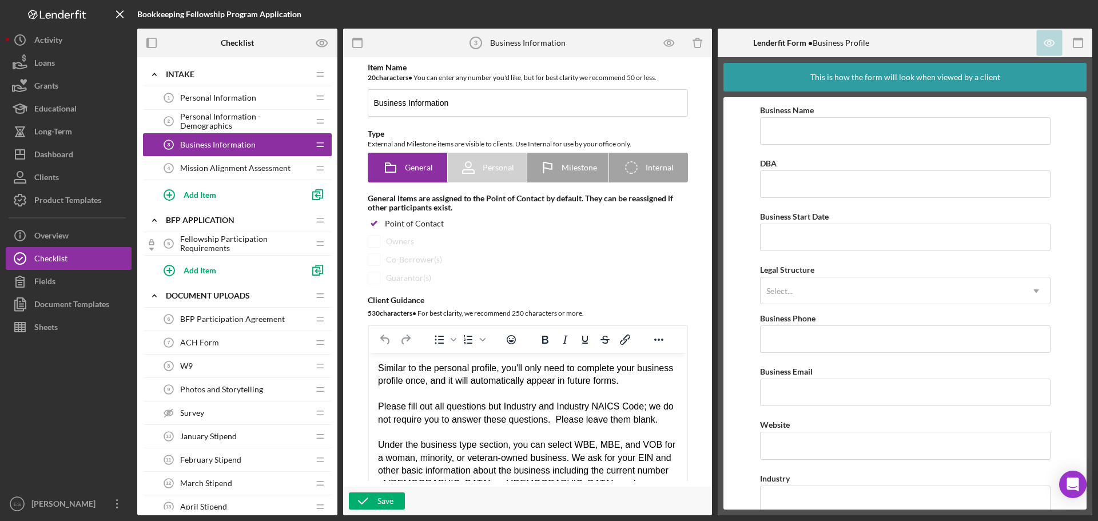
click at [192, 317] on span "BFP Participation Agreement" at bounding box center [232, 319] width 105 height 9
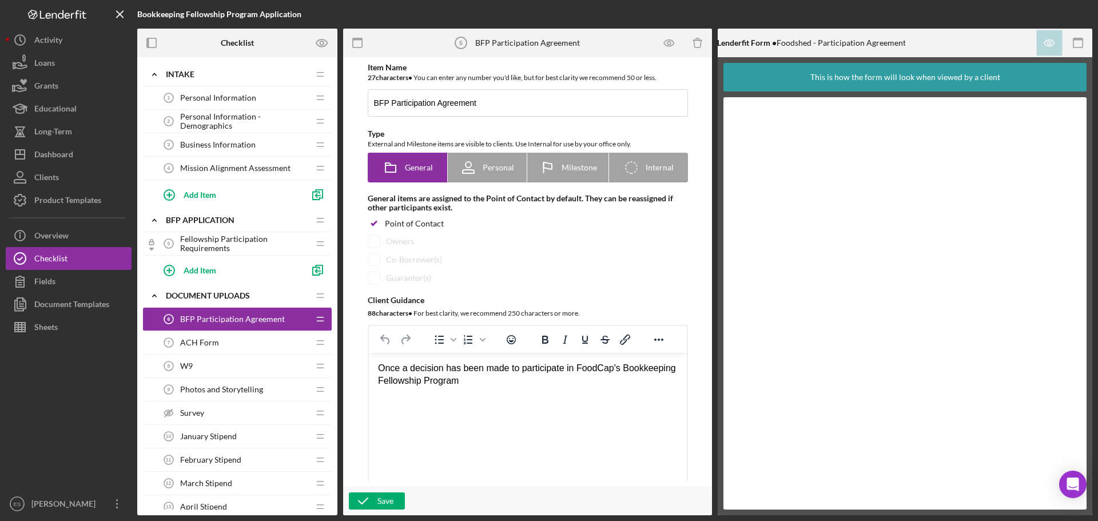
click at [235, 242] on span "Fellowship Participation Requirements" at bounding box center [244, 244] width 129 height 18
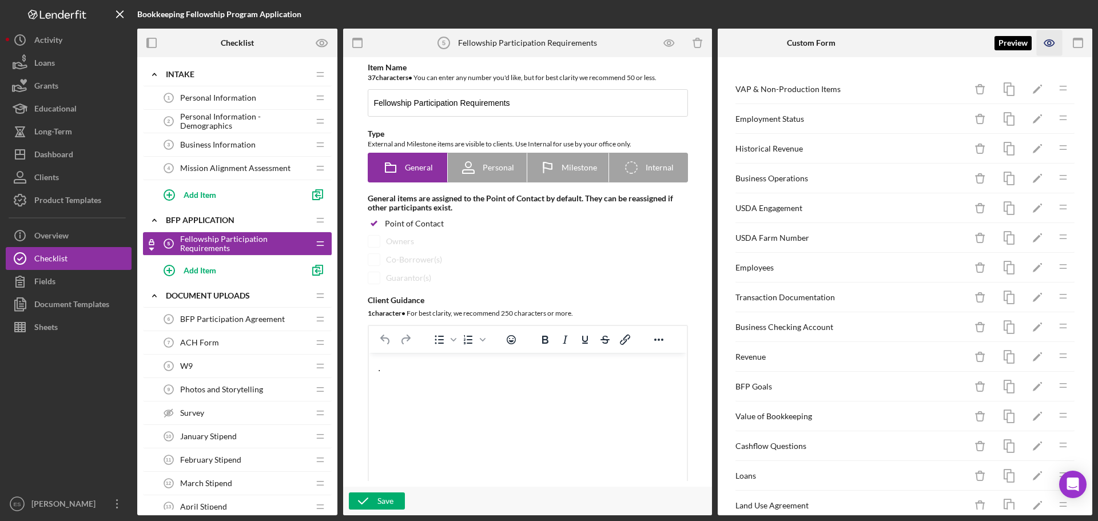
click at [1053, 43] on icon "button" at bounding box center [1050, 43] width 26 height 26
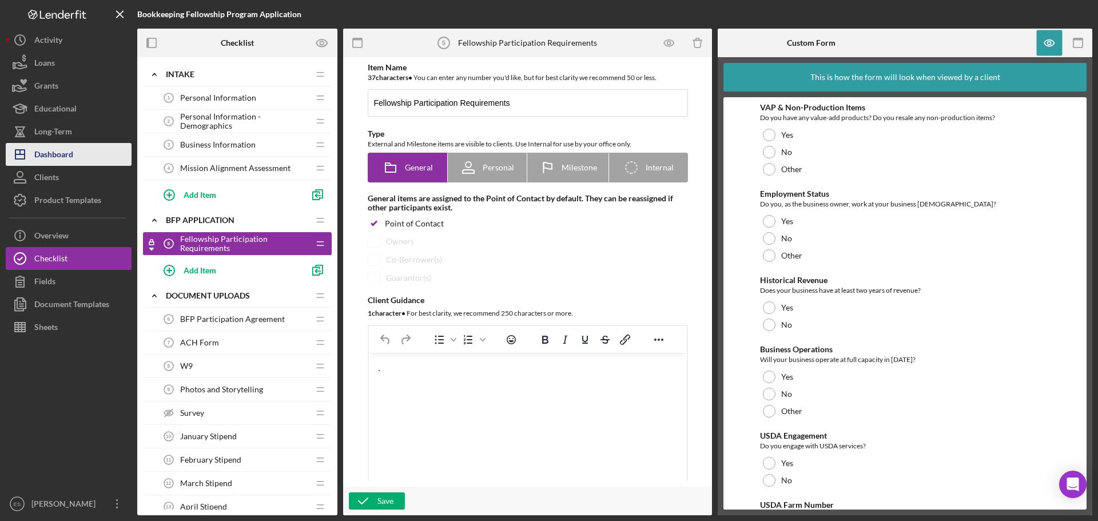
click at [66, 150] on div "Dashboard" at bounding box center [53, 156] width 39 height 26
